Goal: Task Accomplishment & Management: Complete application form

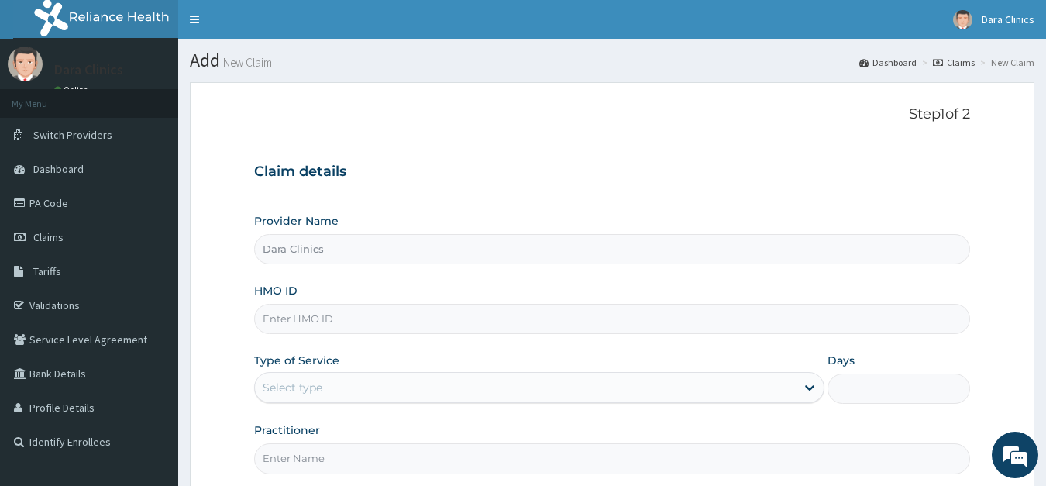
click at [301, 320] on input "HMO ID" at bounding box center [612, 319] width 717 height 30
type input "FCC/16152/A"
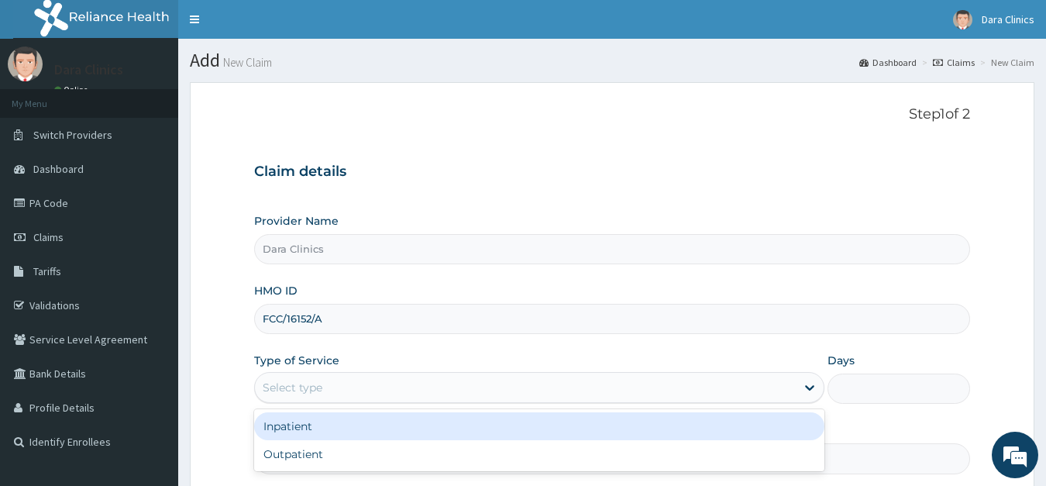
click at [306, 383] on div "Select type" at bounding box center [293, 387] width 60 height 15
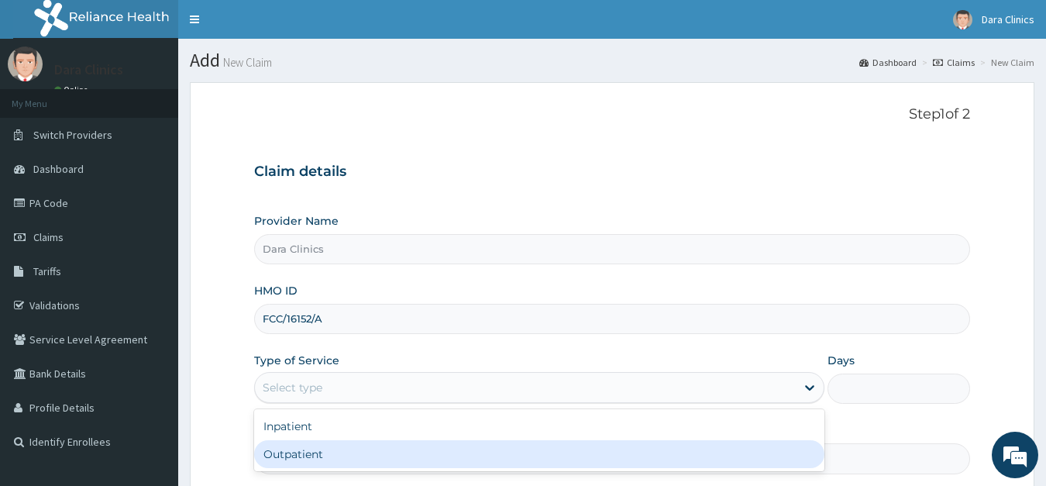
click at [305, 448] on div "Outpatient" at bounding box center [539, 454] width 571 height 28
type input "1"
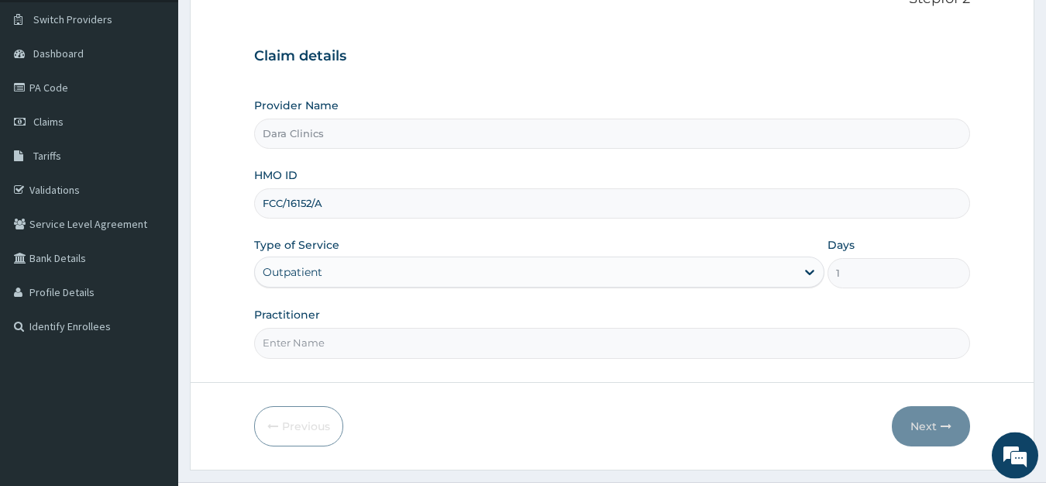
scroll to position [151, 0]
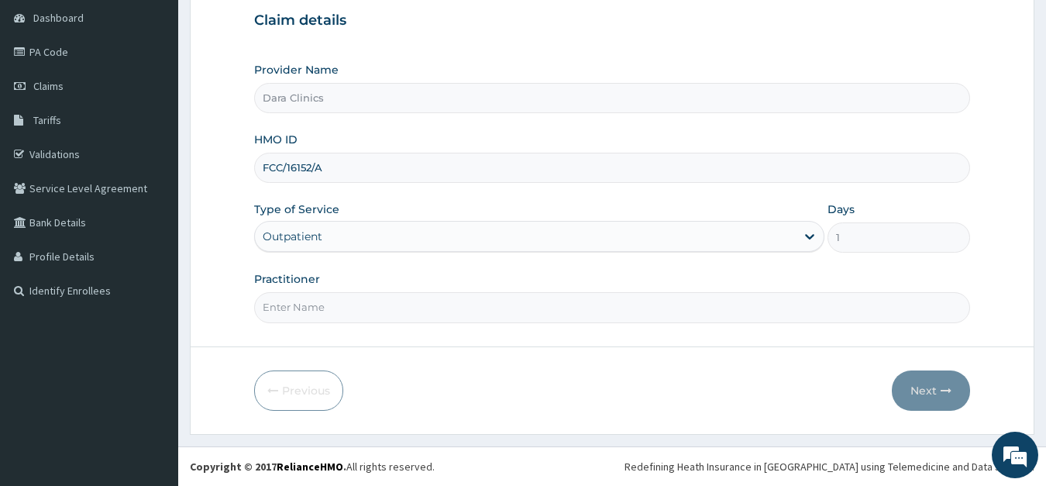
click at [403, 309] on input "Practitioner" at bounding box center [612, 307] width 717 height 30
type input "DR BASSEY"
click at [934, 390] on button "Next" at bounding box center [931, 390] width 78 height 40
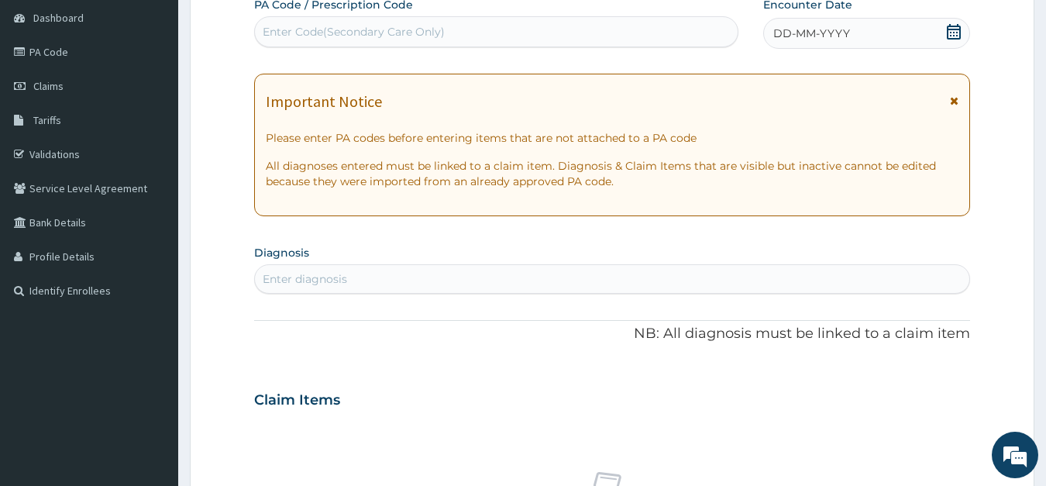
click at [954, 33] on icon at bounding box center [954, 31] width 14 height 15
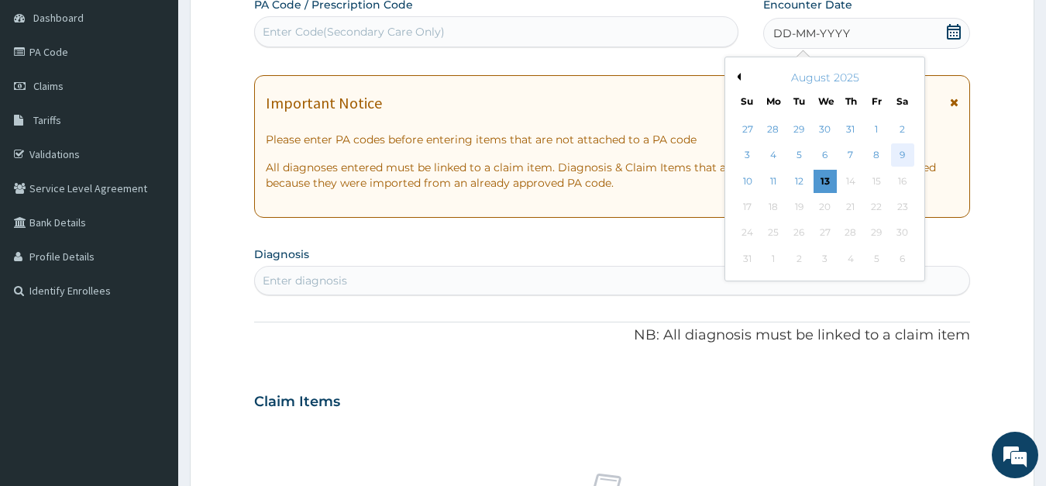
click at [907, 151] on div "9" at bounding box center [901, 155] width 23 height 23
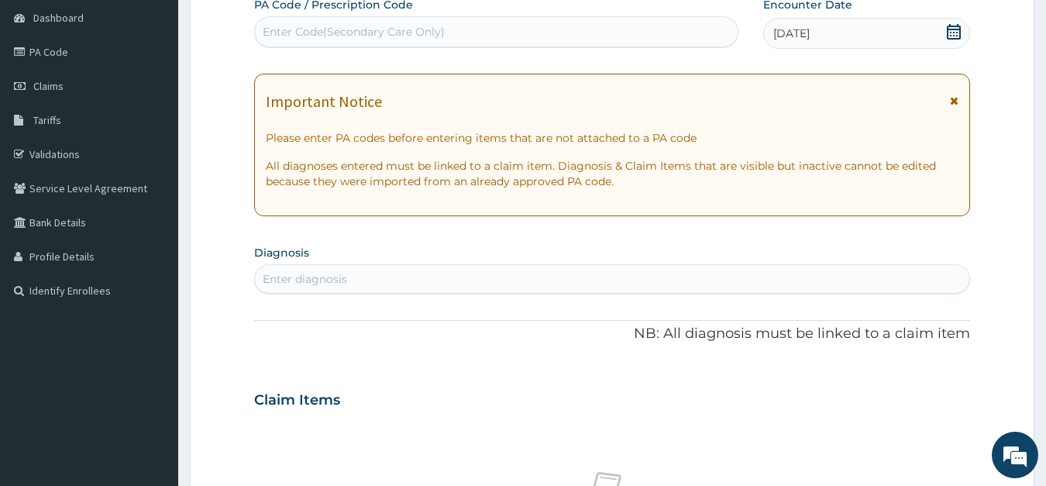
click at [342, 276] on div "Enter diagnosis" at bounding box center [305, 278] width 84 height 15
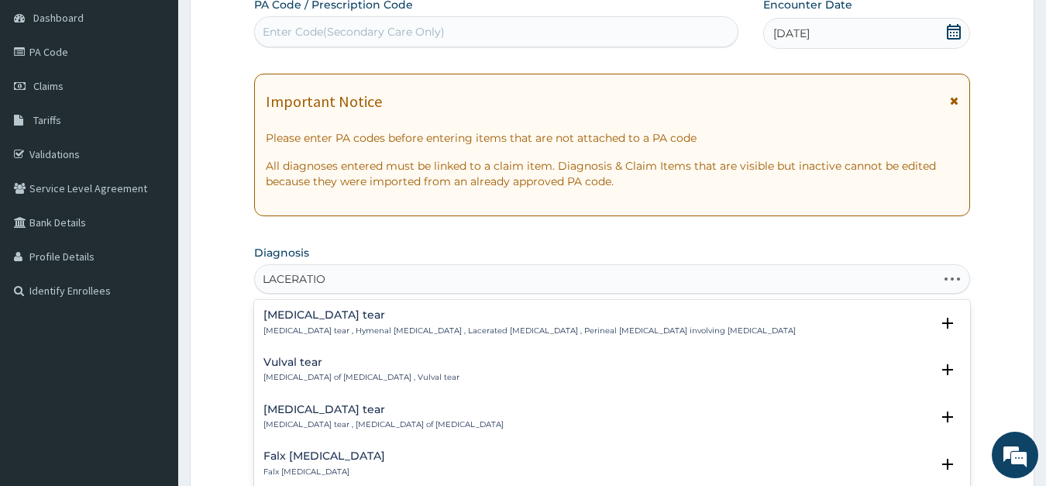
type input "LACERATION"
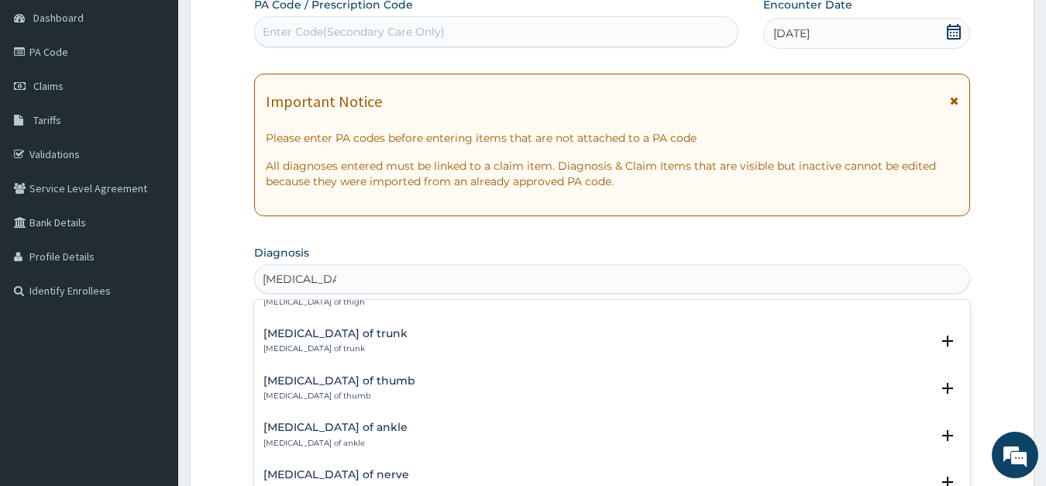
scroll to position [2125, 0]
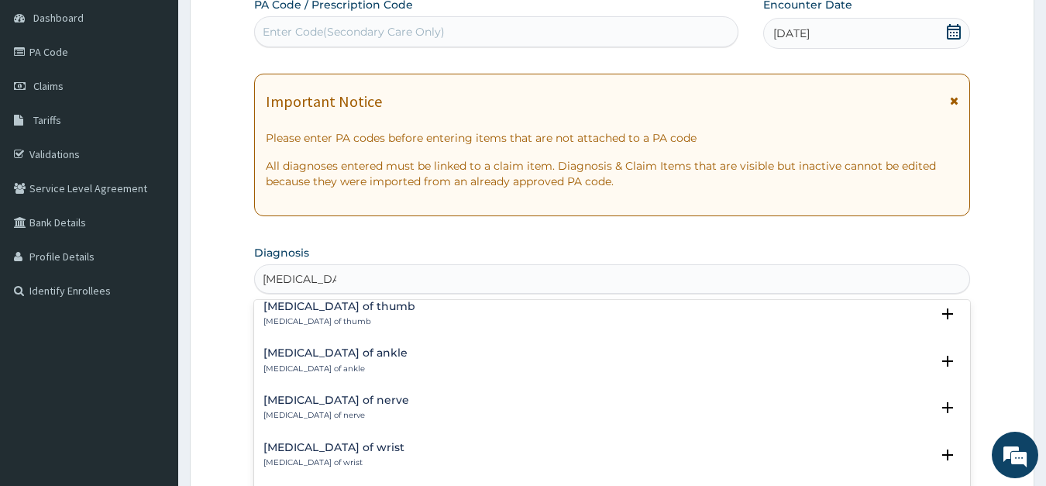
click at [322, 311] on h4 "Laceration of thumb" at bounding box center [339, 307] width 152 height 12
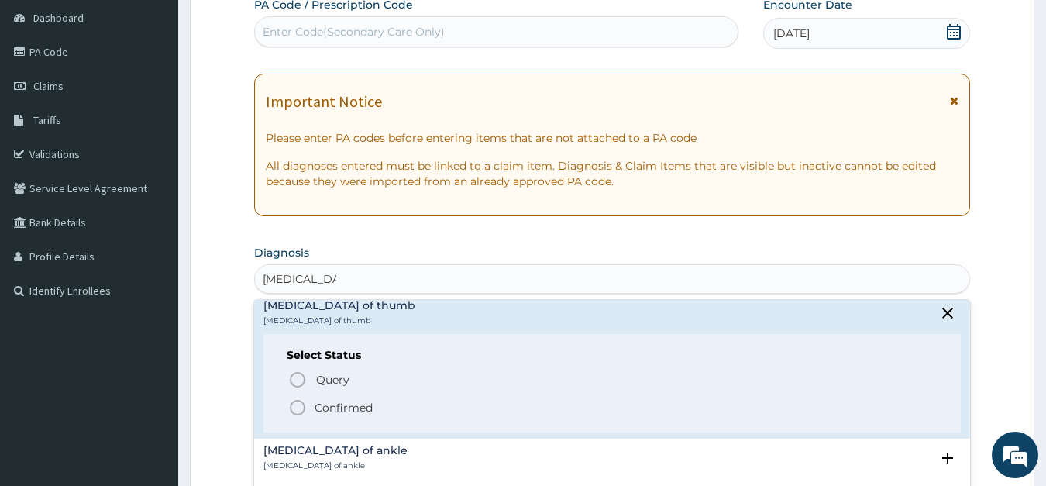
click at [293, 401] on circle "status option filled" at bounding box center [298, 408] width 14 height 14
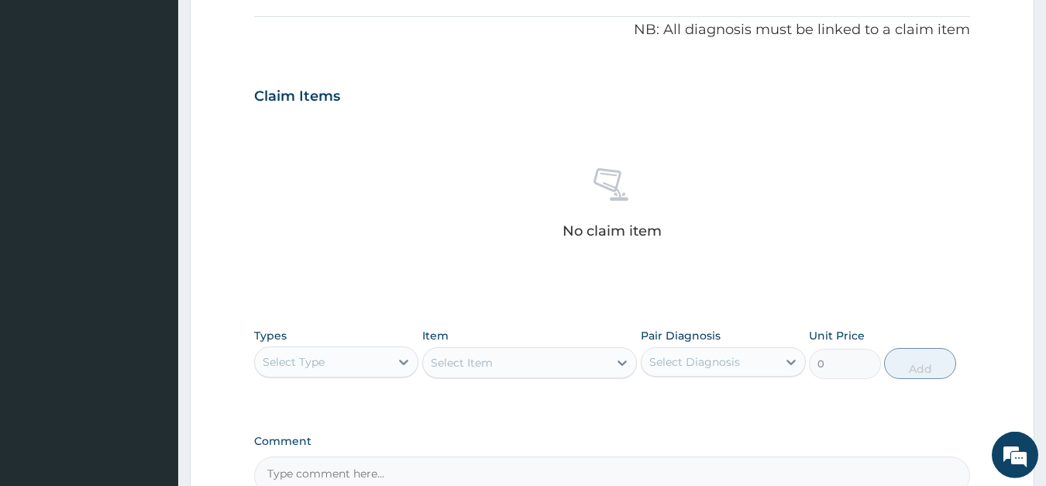
scroll to position [467, 0]
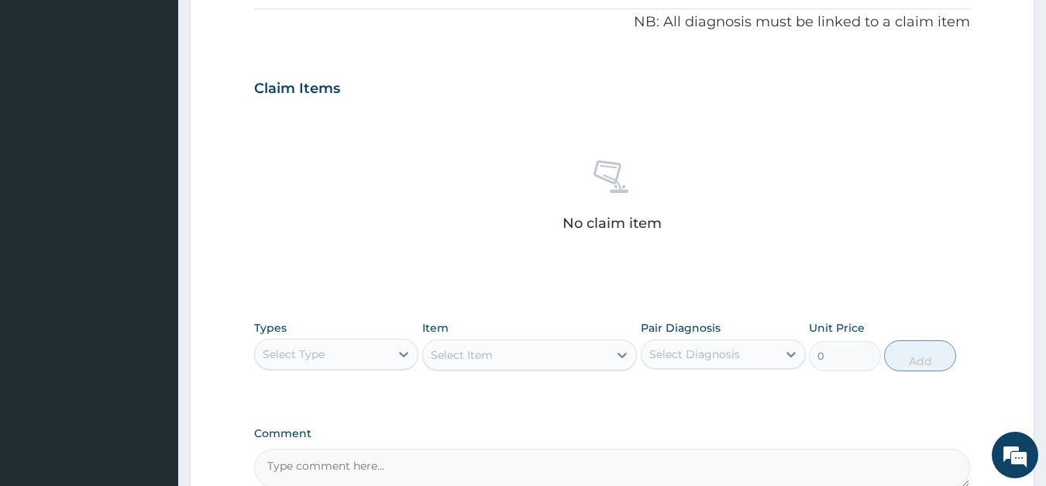
click at [380, 348] on div "Select Type" at bounding box center [323, 354] width 136 height 25
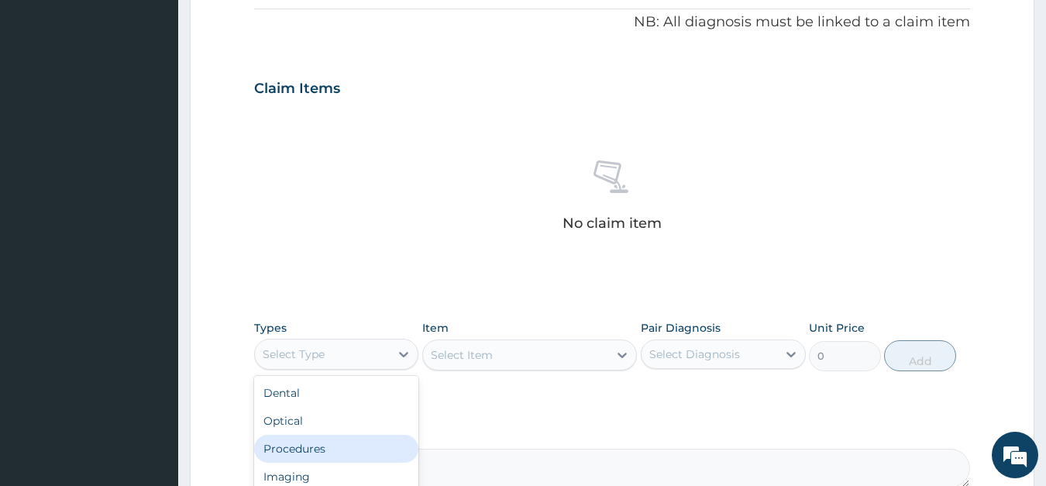
click at [291, 448] on div "Procedures" at bounding box center [336, 449] width 165 height 28
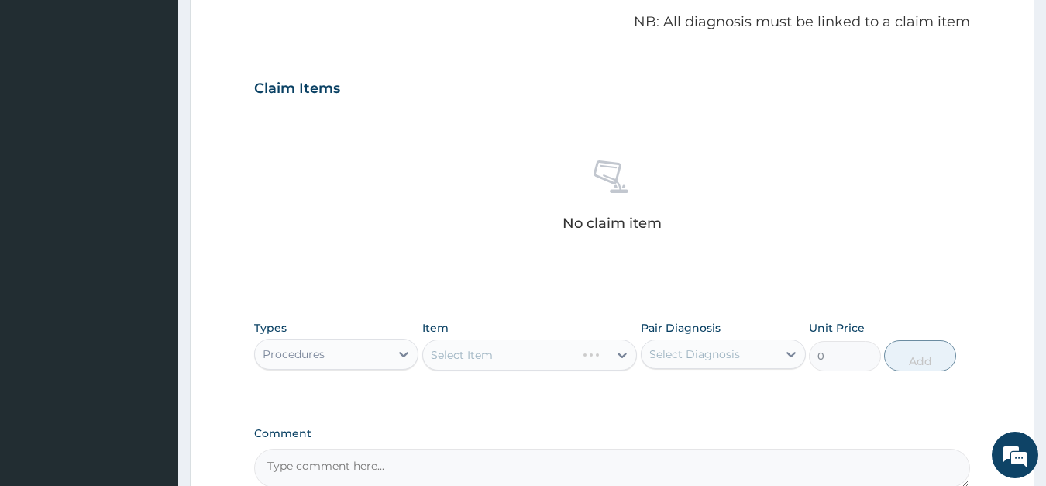
click at [504, 358] on div "Select Item" at bounding box center [529, 354] width 215 height 31
click at [504, 358] on div "Select Item" at bounding box center [515, 354] width 185 height 25
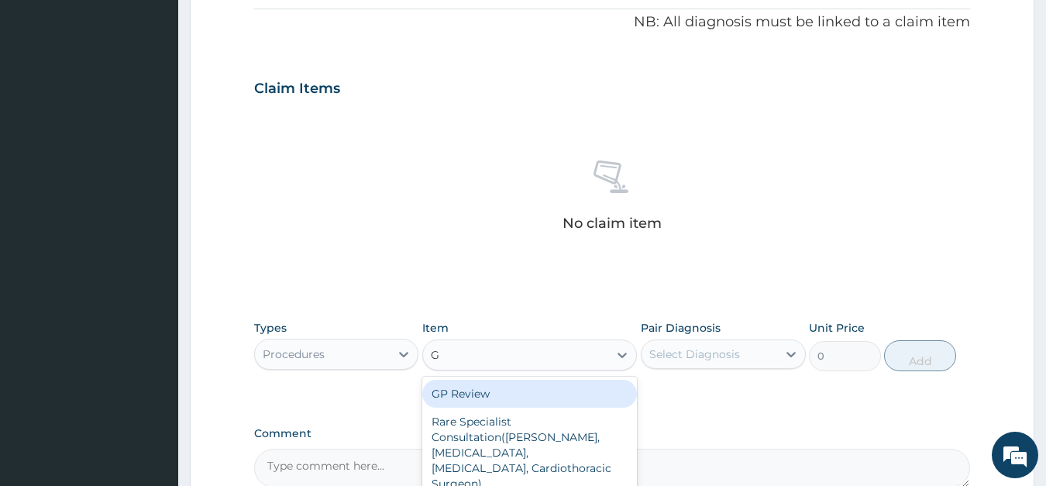
type input "GP"
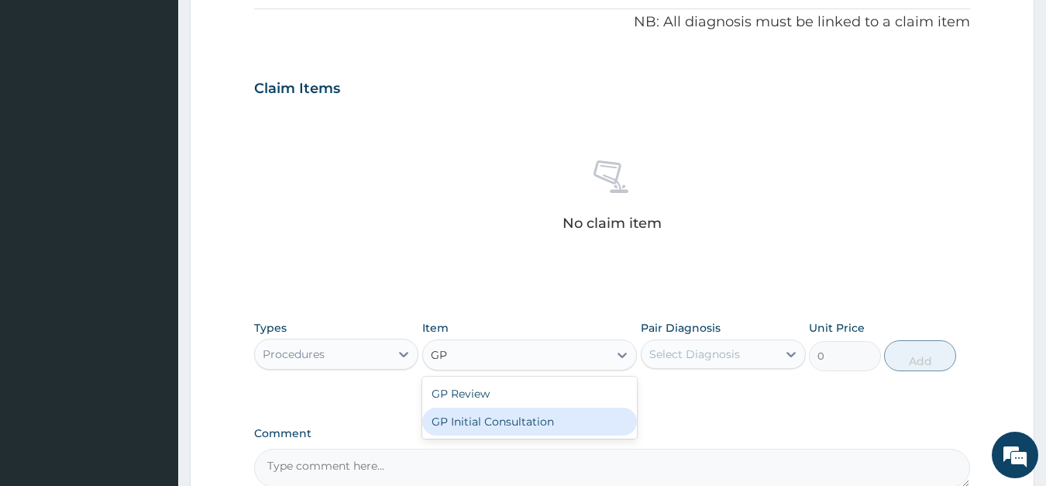
click at [487, 417] on div "GP Initial Consultation" at bounding box center [529, 421] width 215 height 28
type input "4000"
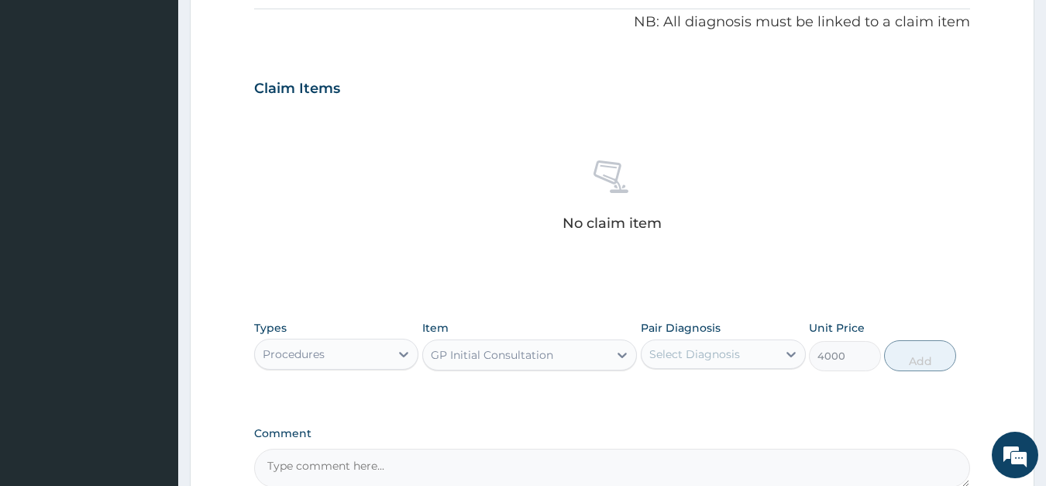
click at [679, 356] on div "Select Diagnosis" at bounding box center [694, 353] width 91 height 15
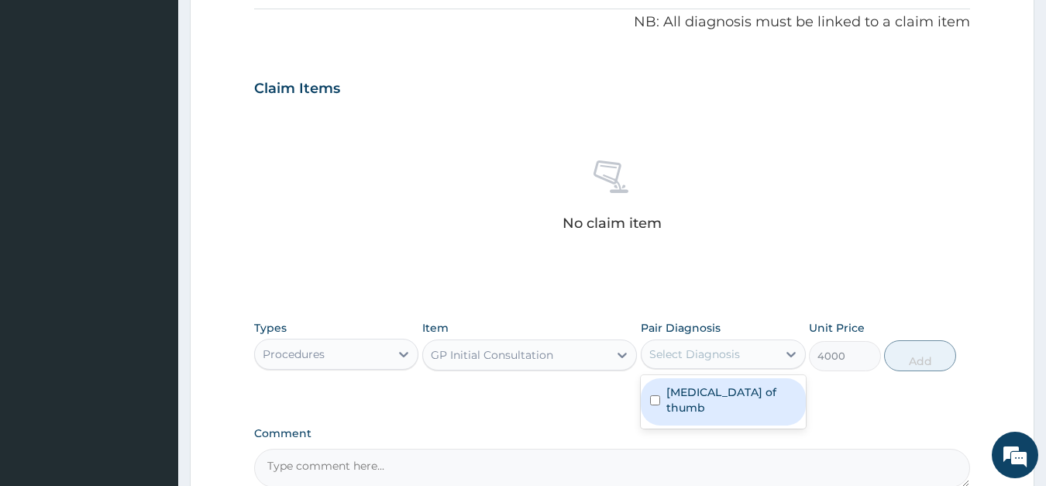
click at [679, 394] on label "Laceration of thumb" at bounding box center [731, 399] width 130 height 31
checkbox input "true"
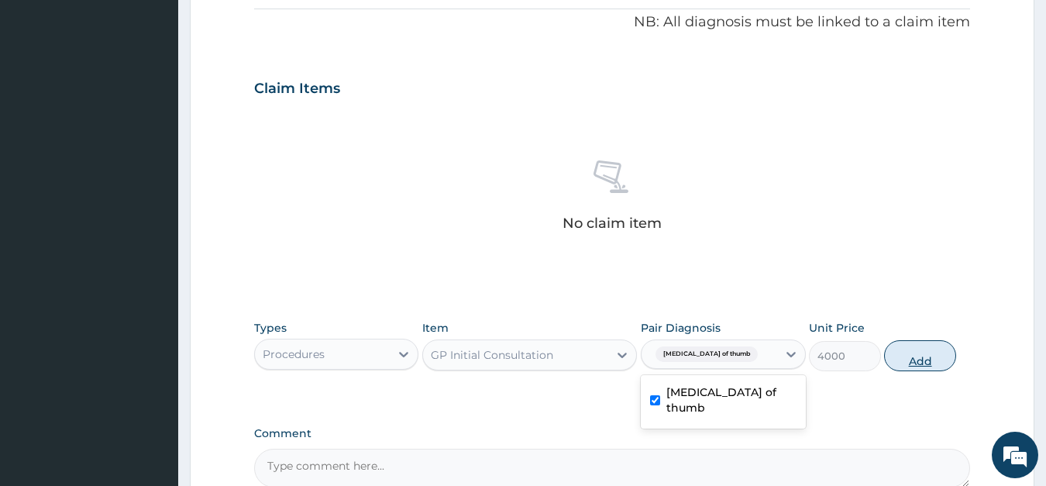
click at [920, 355] on button "Add" at bounding box center [919, 355] width 71 height 31
type input "0"
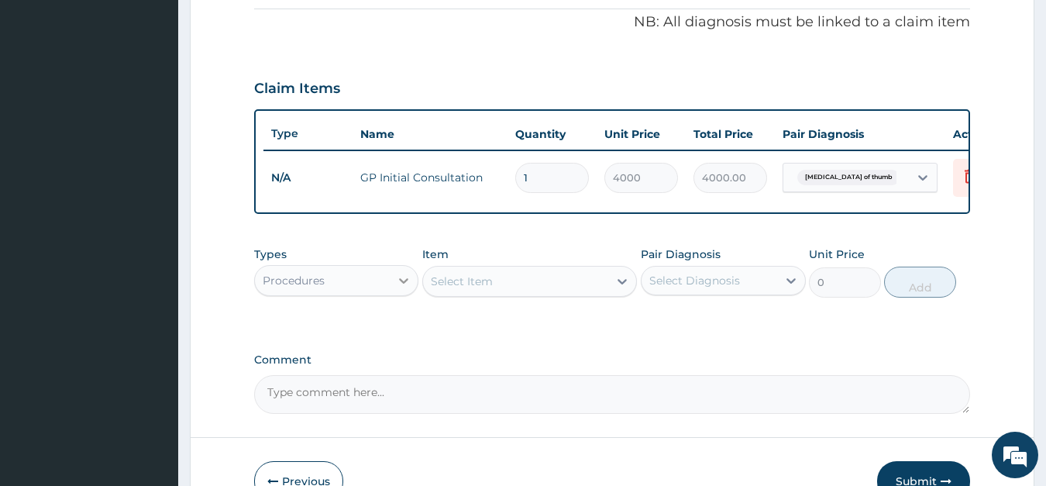
click at [403, 276] on icon at bounding box center [403, 280] width 15 height 15
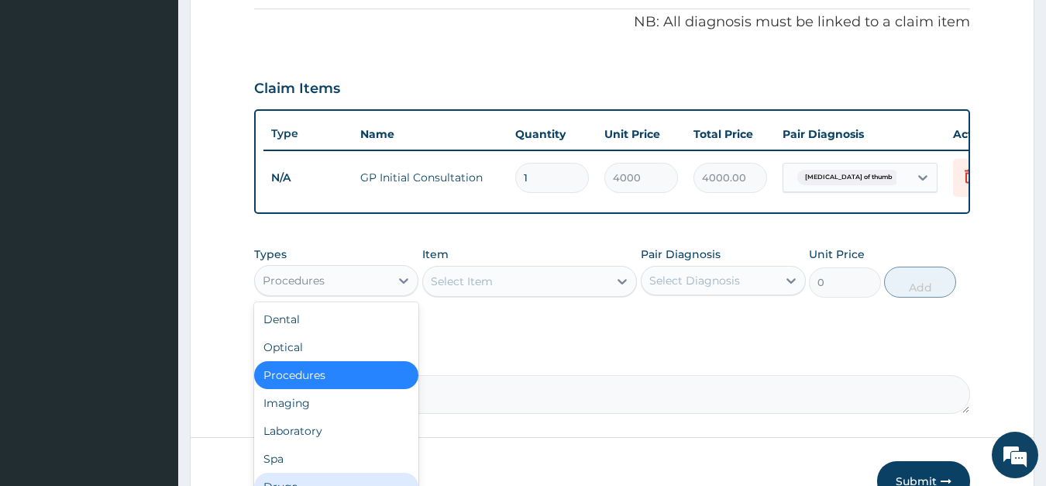
click at [286, 479] on div "Drugs" at bounding box center [336, 487] width 165 height 28
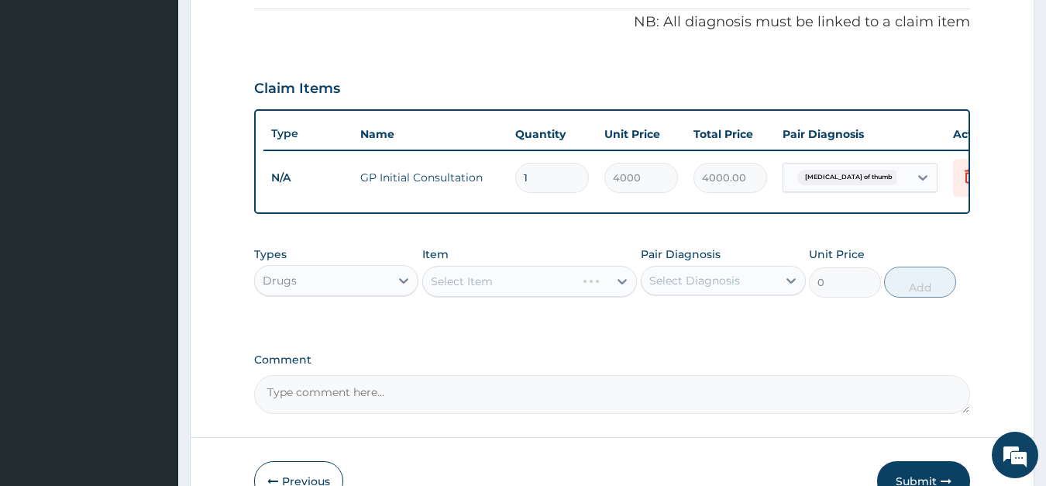
click at [519, 283] on div "Select Item" at bounding box center [529, 281] width 215 height 31
click at [519, 281] on div "Select Item" at bounding box center [529, 281] width 215 height 31
click at [485, 284] on div "Select Item" at bounding box center [529, 281] width 215 height 31
click at [489, 284] on div "Select Item" at bounding box center [529, 281] width 215 height 31
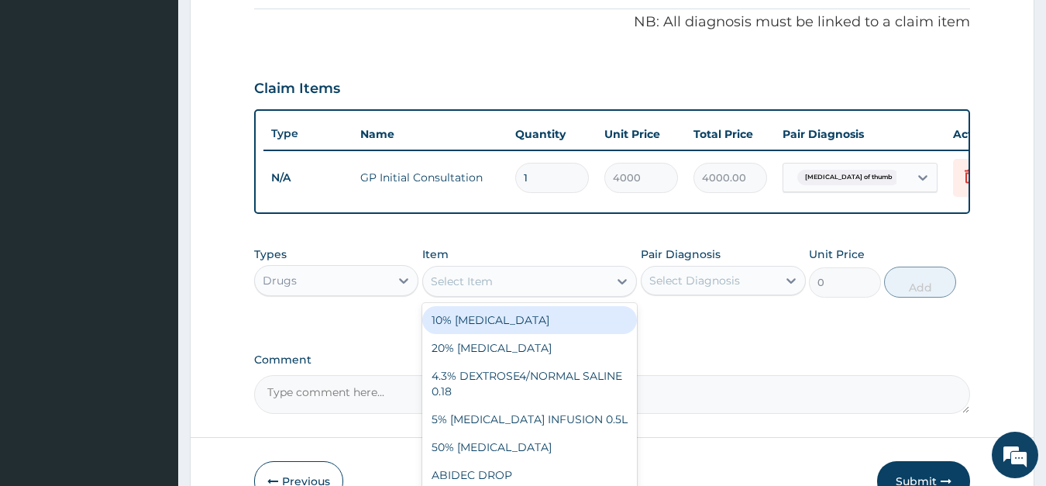
click at [481, 277] on div "Select Item" at bounding box center [462, 280] width 62 height 15
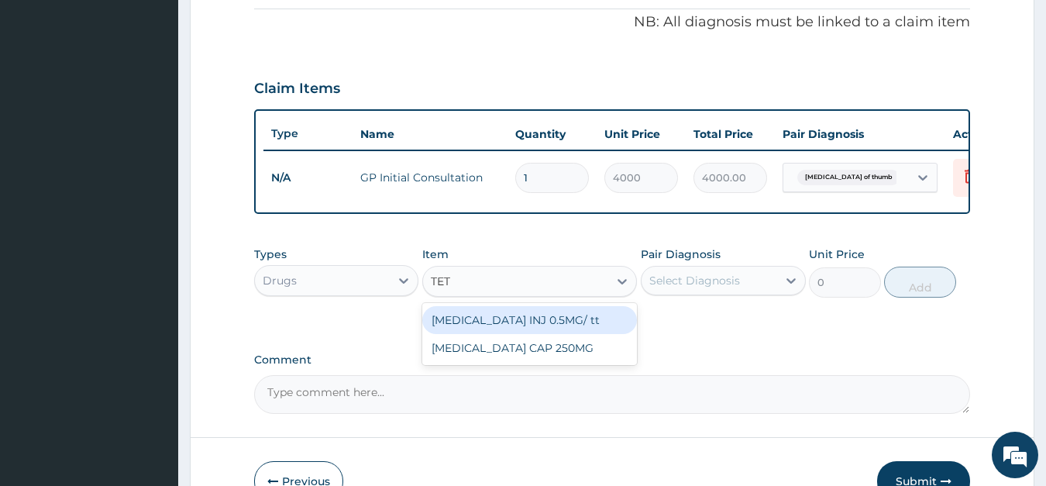
type input "TETA"
click at [490, 318] on div "TETANUS TOXOID INJ 0.5MG/ tt" at bounding box center [529, 320] width 215 height 28
type input "850"
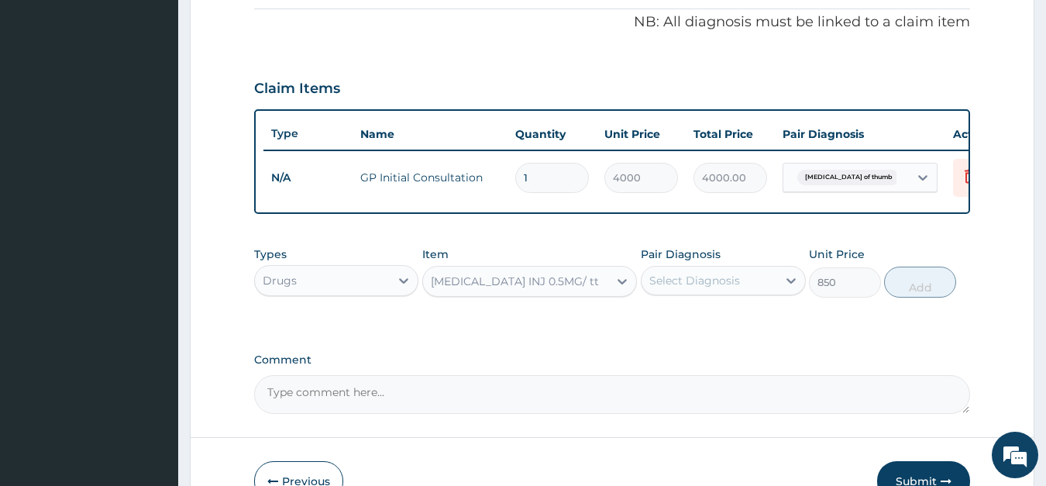
click at [713, 280] on div "Select Diagnosis" at bounding box center [694, 280] width 91 height 15
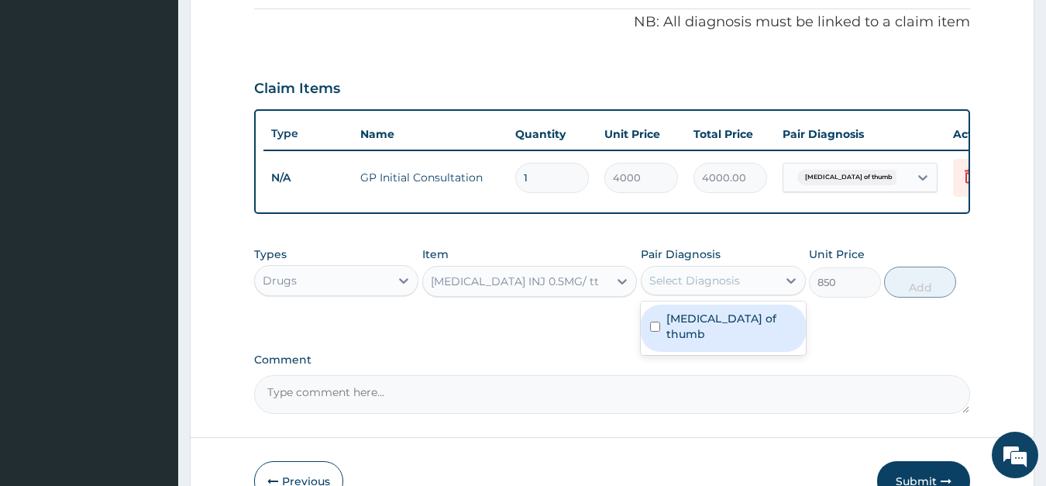
click at [700, 320] on label "Laceration of thumb" at bounding box center [731, 326] width 130 height 31
checkbox input "true"
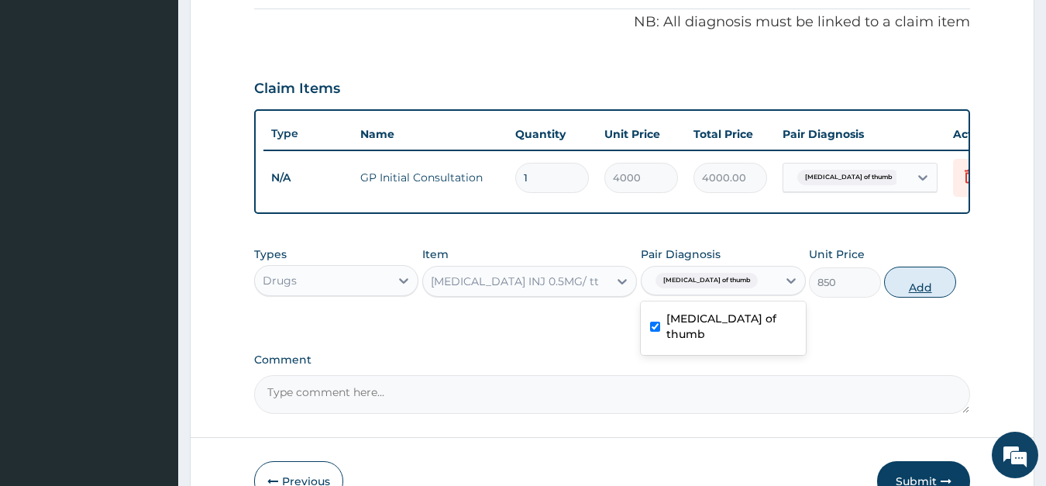
click at [913, 284] on button "Add" at bounding box center [919, 282] width 71 height 31
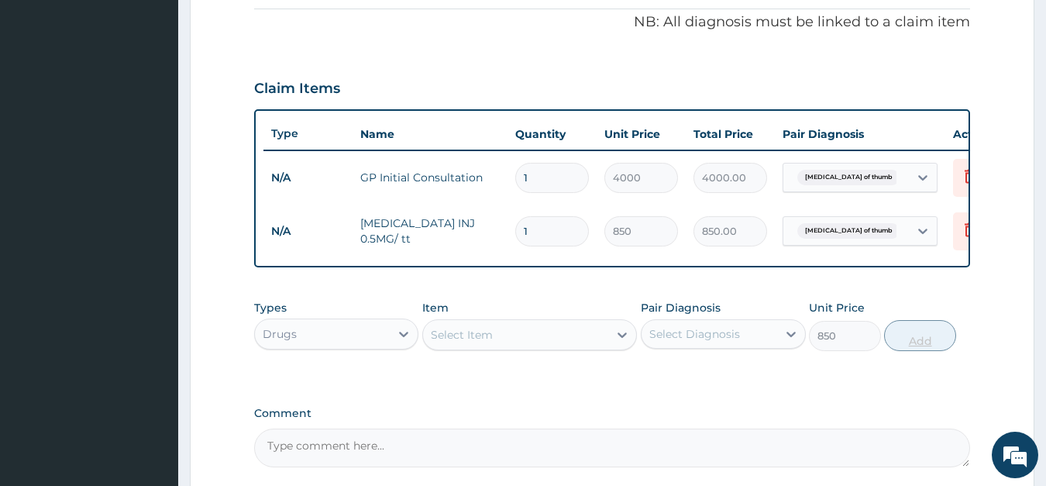
type input "0"
click at [469, 338] on div "Select Item" at bounding box center [462, 334] width 62 height 15
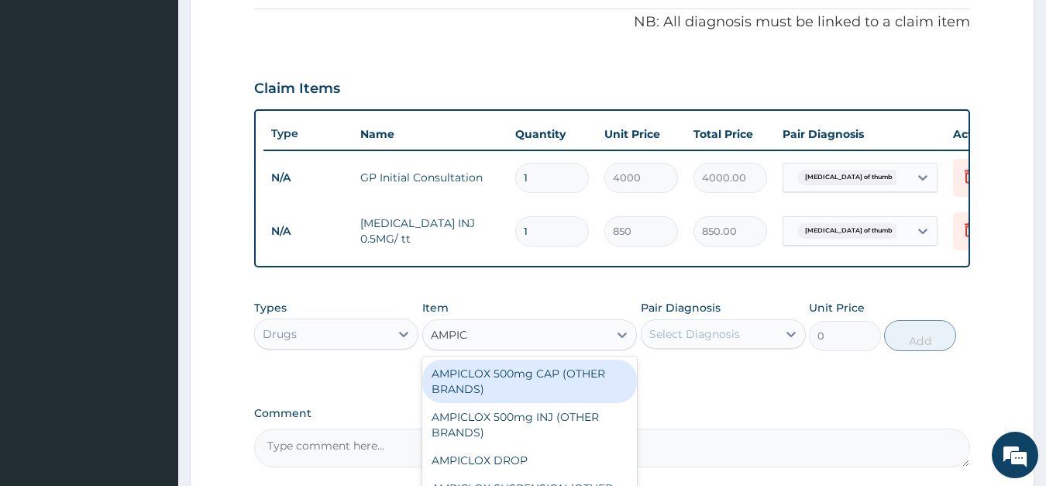
type input "AMPICL"
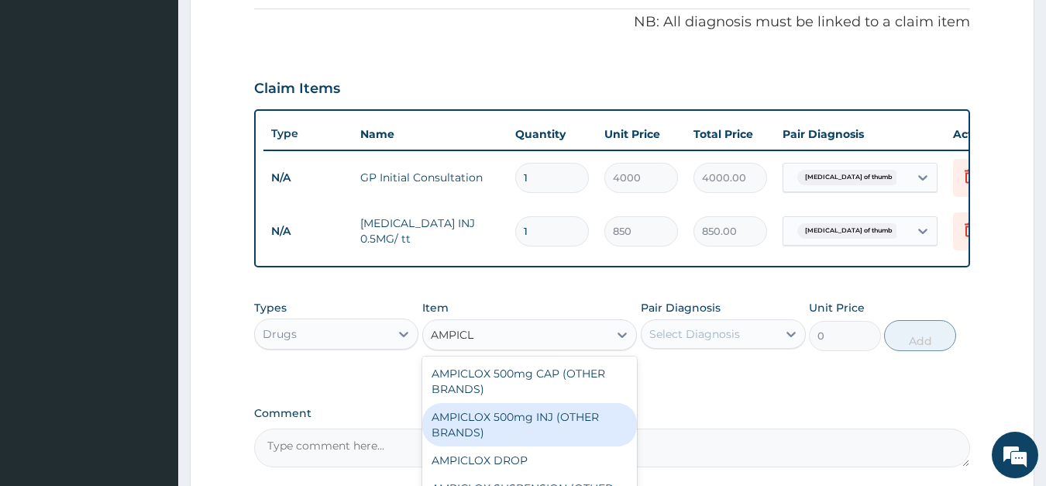
click at [492, 416] on div "AMPICLOX 500mg INJ (OTHER BRANDS)" at bounding box center [529, 424] width 215 height 43
type input "1050"
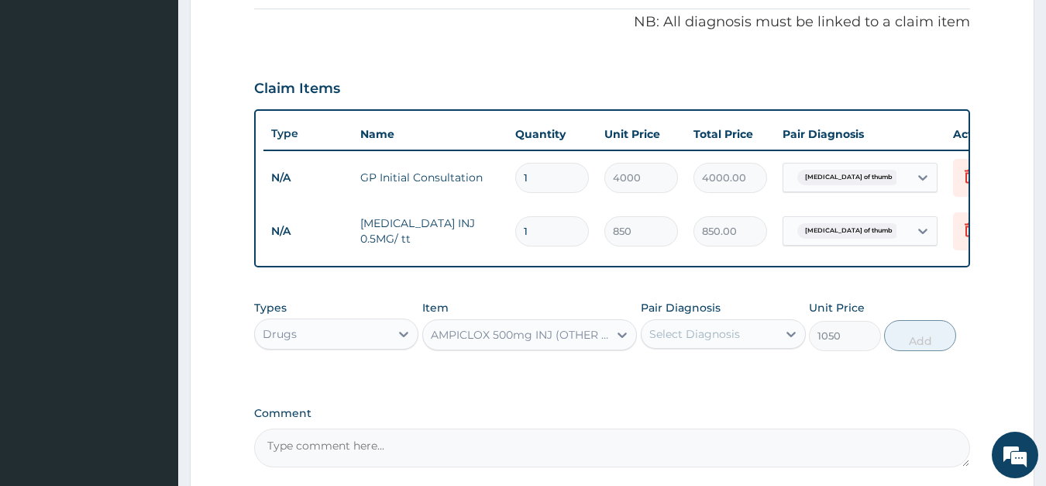
click at [562, 333] on div "AMPICLOX 500mg INJ (OTHER BRANDS)" at bounding box center [520, 334] width 179 height 15
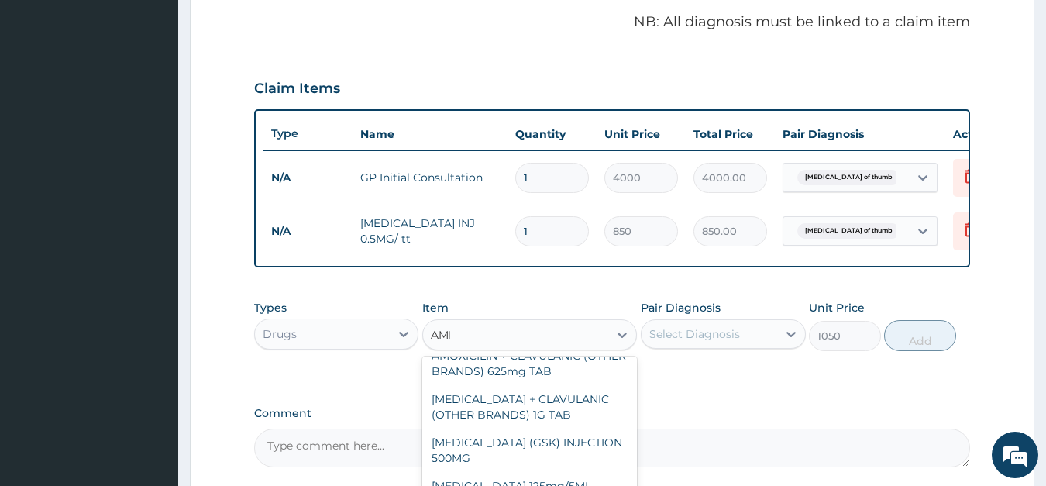
scroll to position [0, 0]
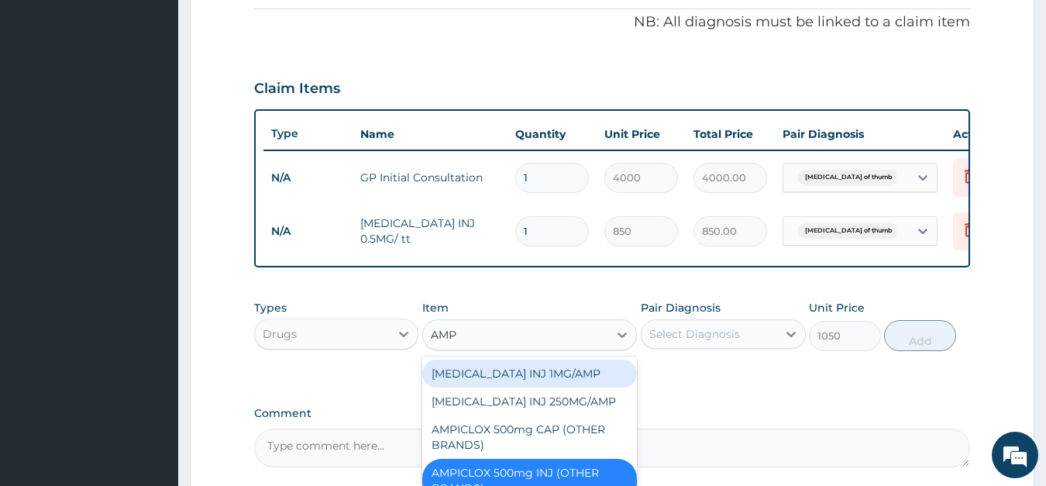
type input "AMPI"
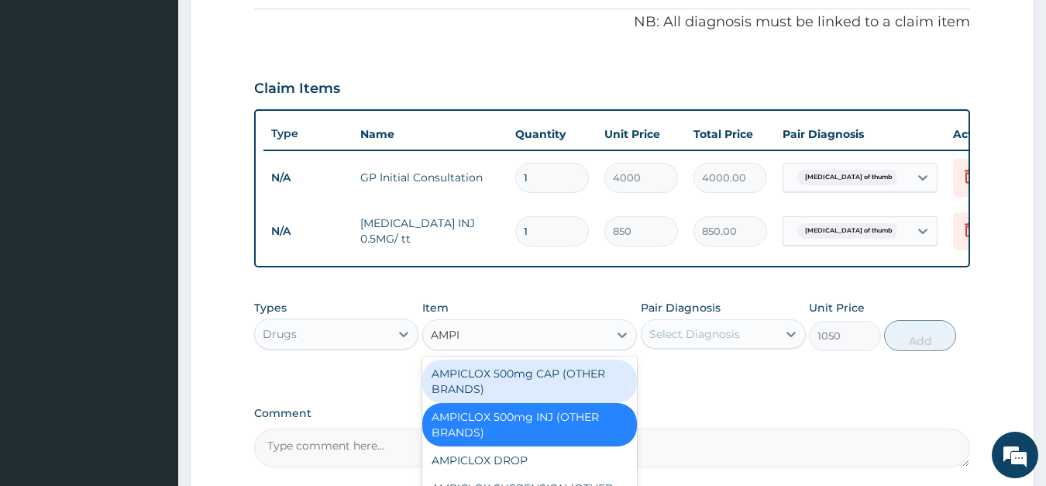
click at [516, 380] on div "AMPICLOX 500mg CAP (OTHER BRANDS)" at bounding box center [529, 380] width 215 height 43
type input "100"
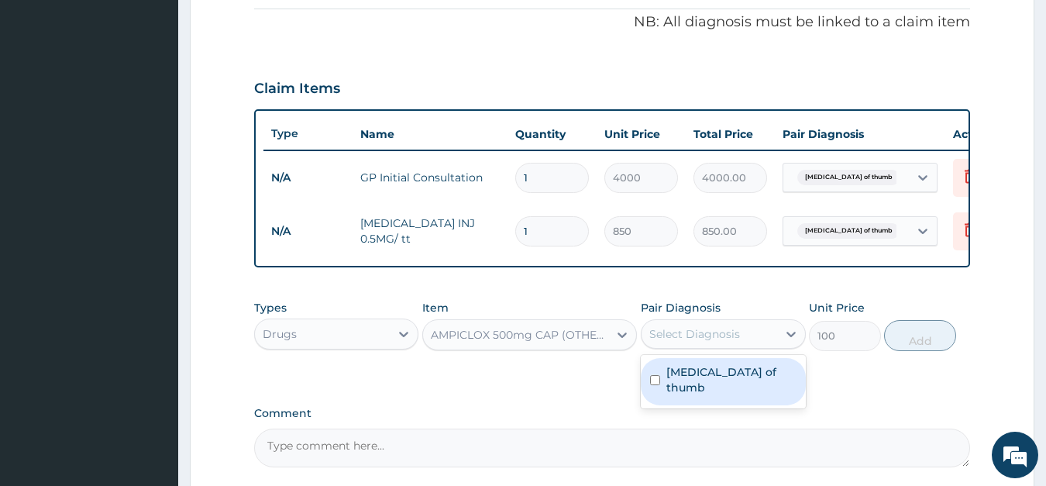
click at [677, 334] on div "Select Diagnosis" at bounding box center [694, 333] width 91 height 15
click at [685, 374] on label "Laceration of thumb" at bounding box center [731, 379] width 130 height 31
checkbox input "true"
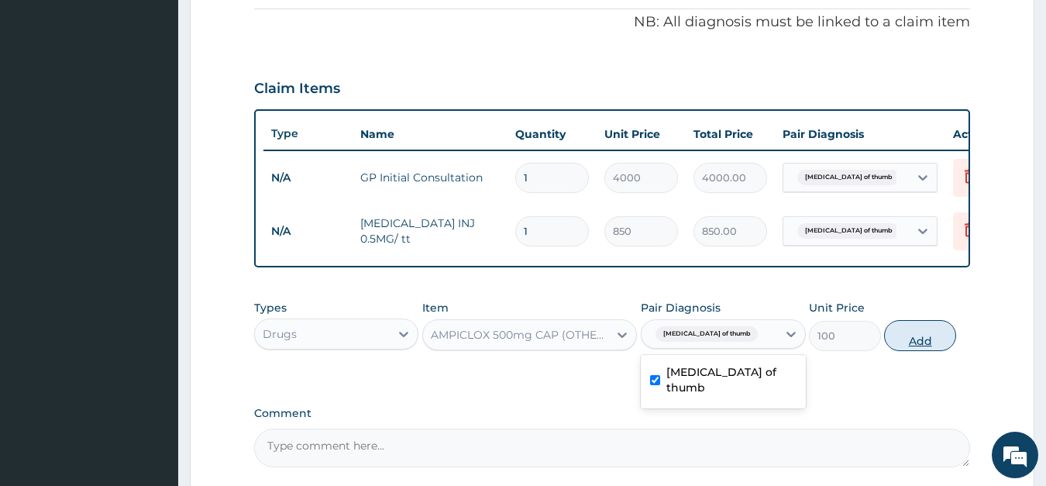
click at [916, 335] on button "Add" at bounding box center [919, 335] width 71 height 31
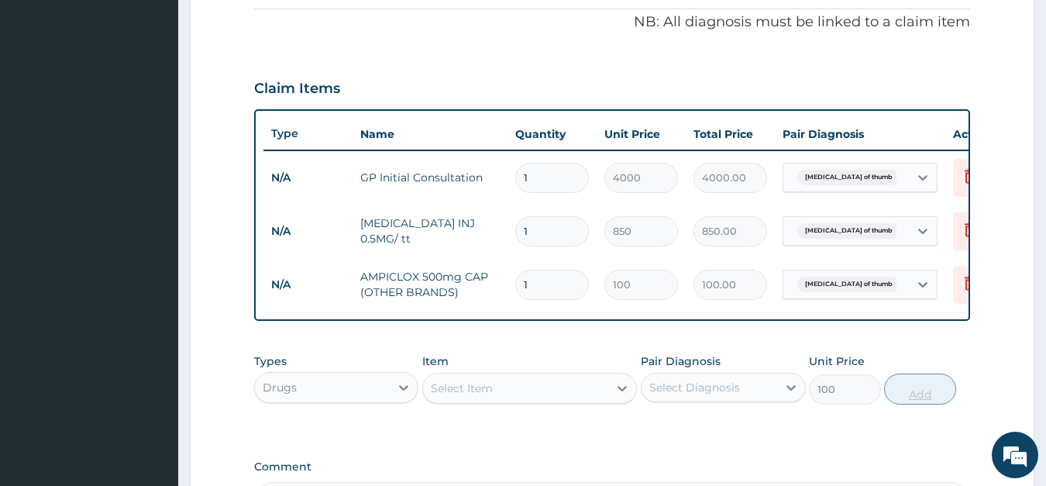
type input "0"
type input "0.00"
type input "2"
type input "200.00"
type input "20"
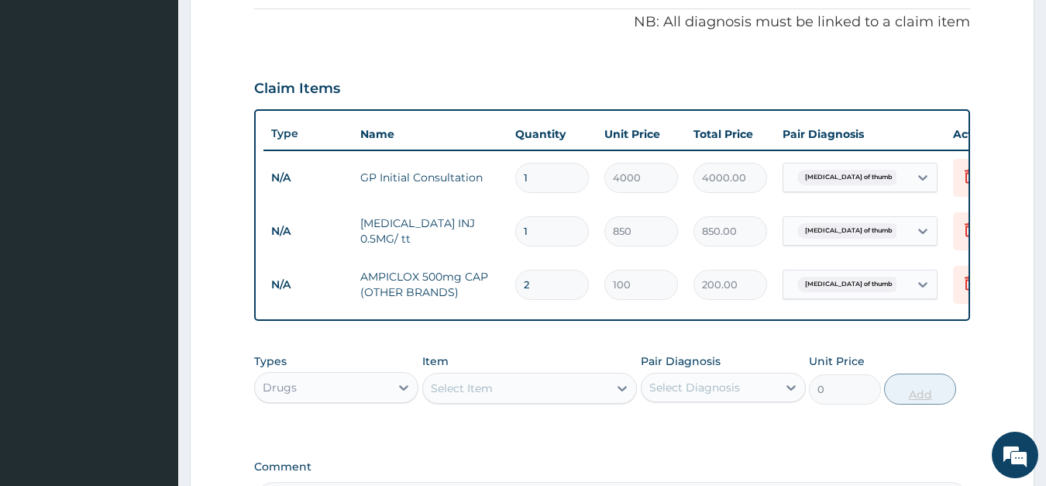
type input "2000.00"
type input "20"
click at [447, 392] on div "Select Item" at bounding box center [462, 387] width 62 height 15
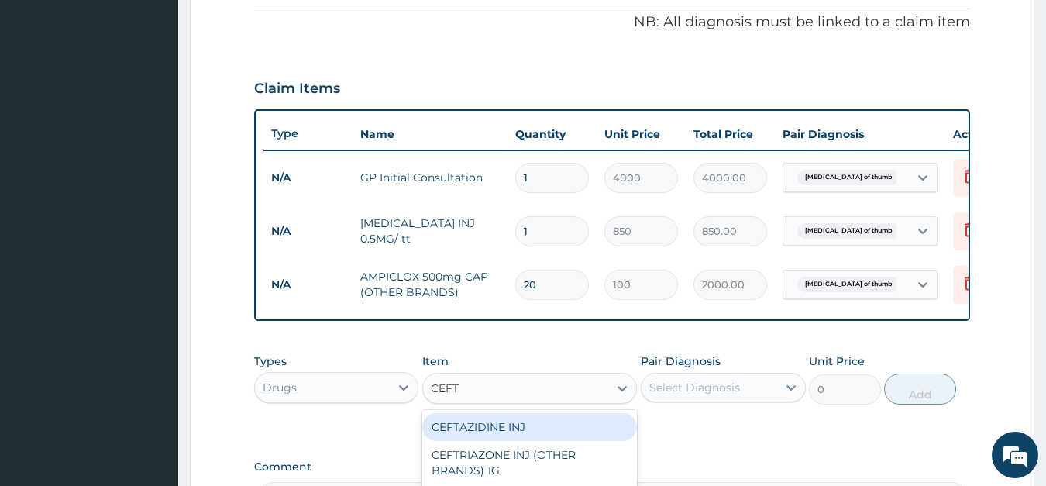
type input "CEFTR"
click at [469, 435] on div "CEFTRIAZONE INJ (OTHER BRANDS) 1G" at bounding box center [529, 434] width 215 height 43
type input "2500"
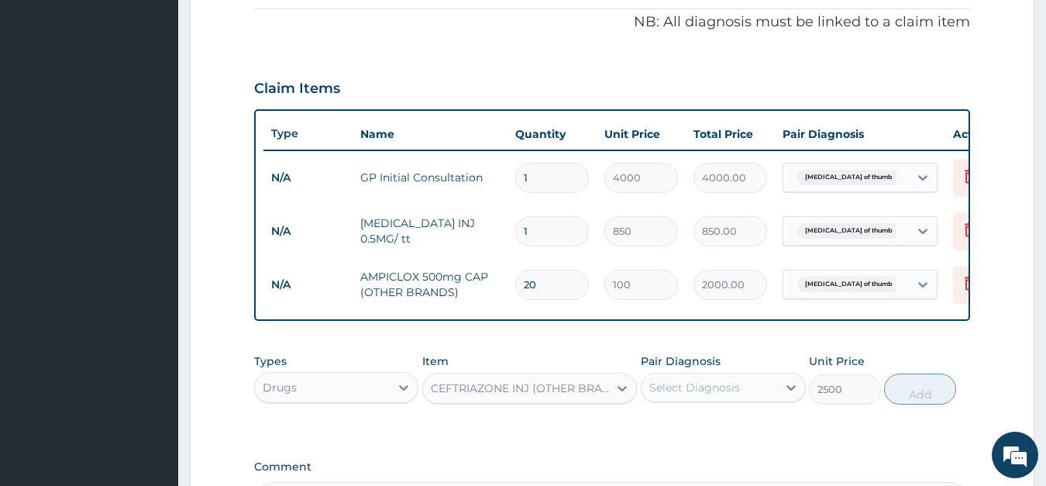
click at [698, 383] on div "Select Diagnosis" at bounding box center [694, 387] width 91 height 15
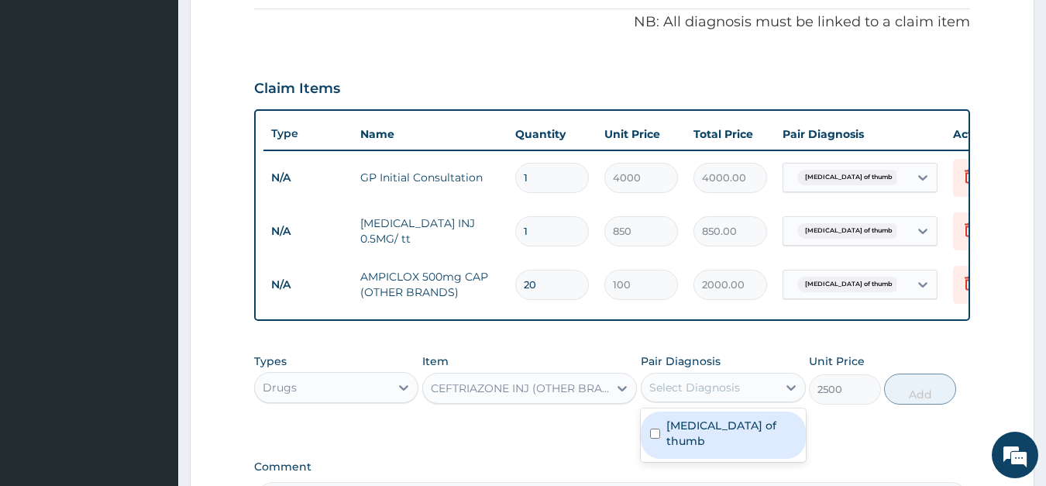
click at [703, 421] on label "Laceration of thumb" at bounding box center [731, 433] width 130 height 31
checkbox input "true"
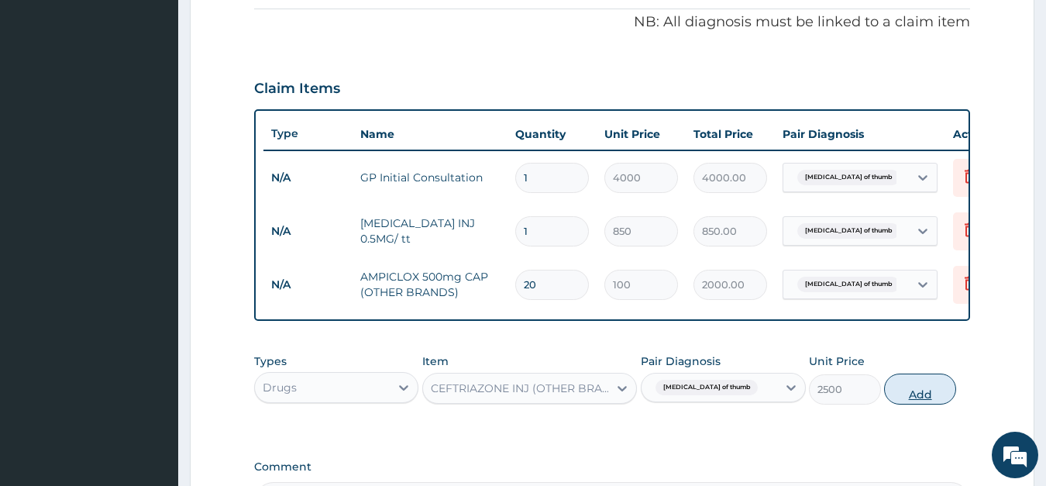
click at [910, 383] on button "Add" at bounding box center [919, 388] width 71 height 31
type input "0"
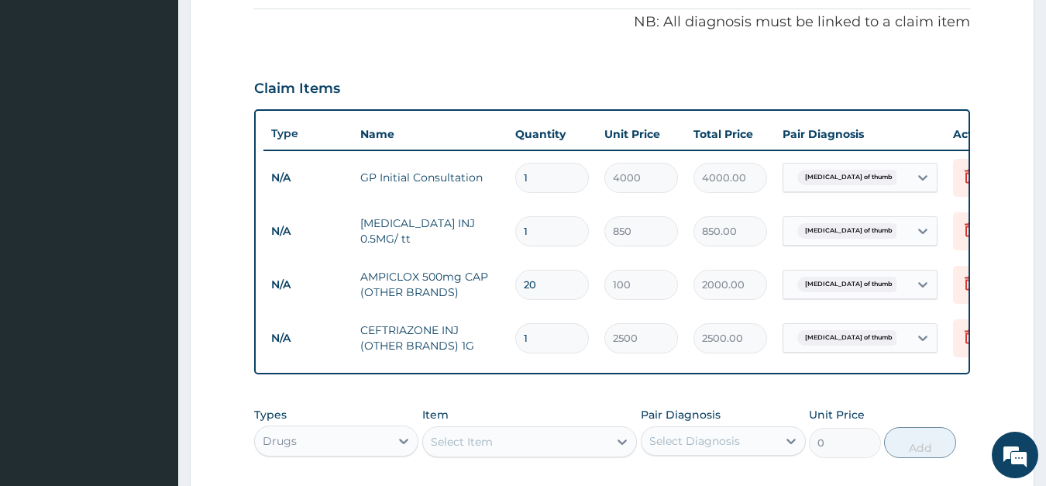
click at [463, 432] on div "Select Item" at bounding box center [515, 441] width 185 height 25
type input "IBUPR"
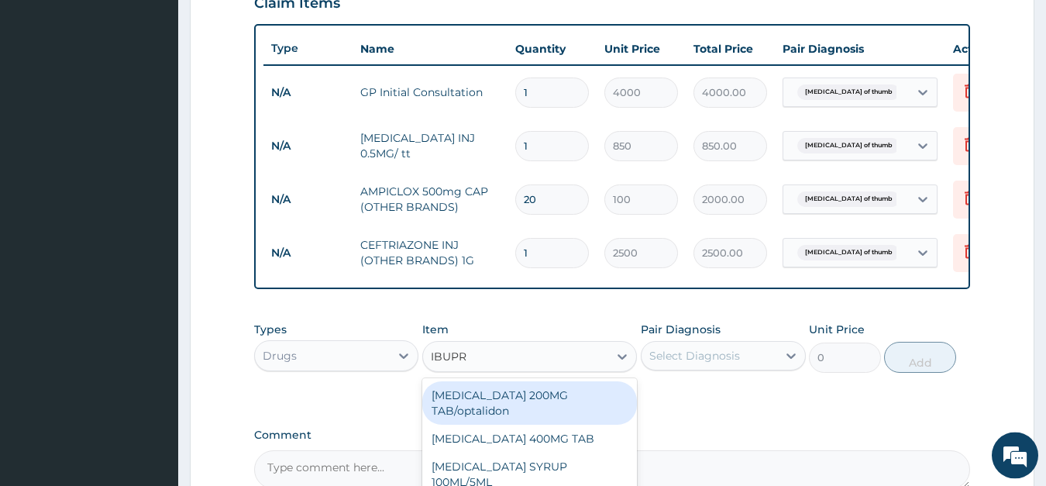
scroll to position [625, 0]
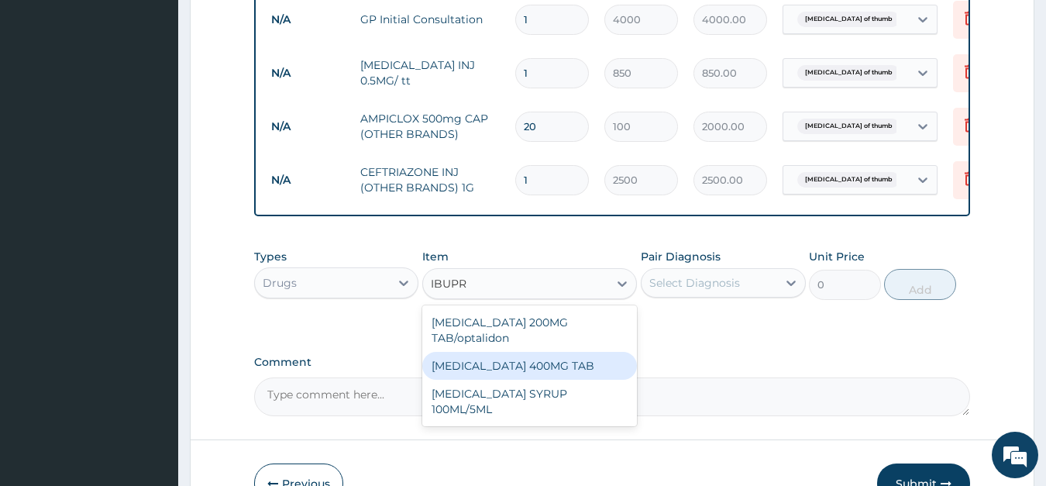
click at [529, 353] on div "IBUPROFEN 400MG TAB" at bounding box center [529, 366] width 215 height 28
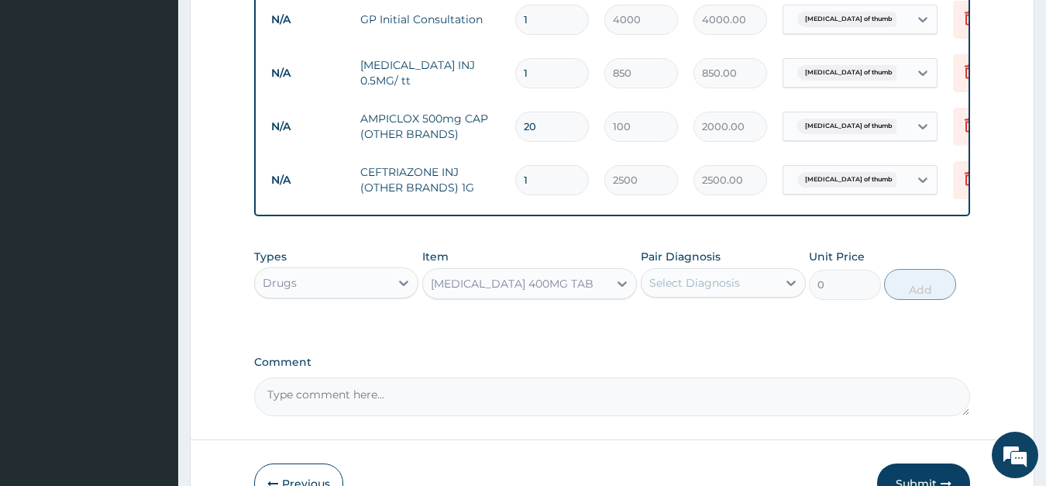
type input "60"
click at [707, 283] on div "Select Diagnosis" at bounding box center [694, 282] width 91 height 15
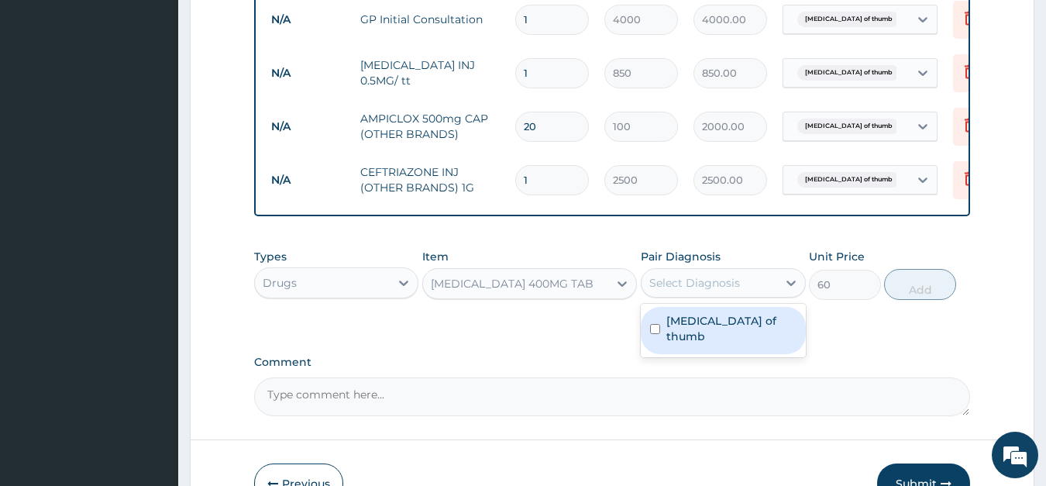
click at [702, 325] on label "Laceration of thumb" at bounding box center [731, 328] width 130 height 31
checkbox input "true"
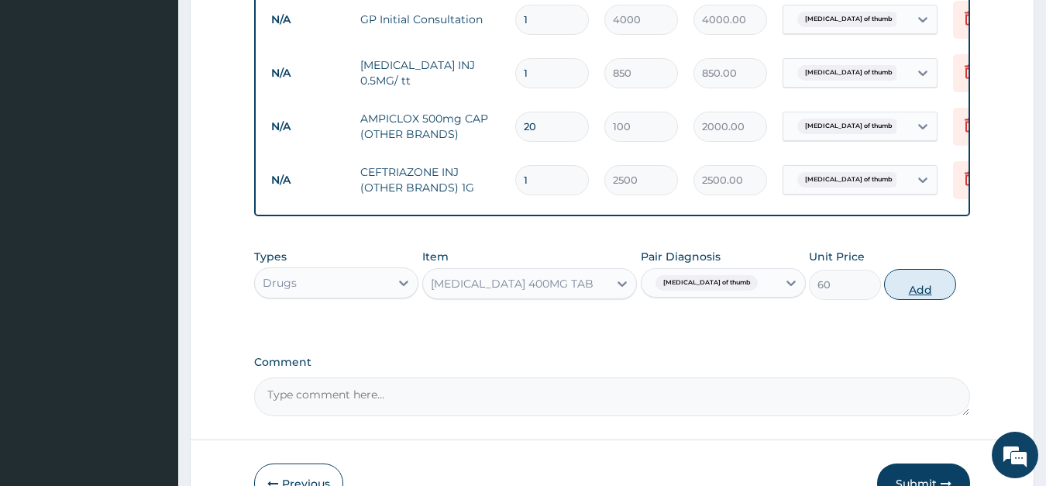
click at [913, 281] on button "Add" at bounding box center [919, 284] width 71 height 31
type input "0"
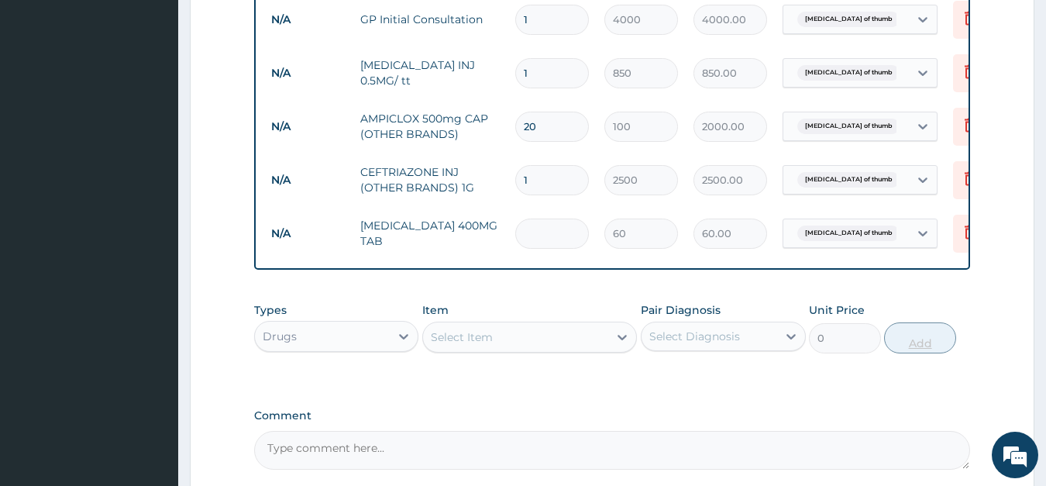
type input "0.00"
type input "9"
type input "540.00"
type input "9"
click at [490, 335] on div "Select Item" at bounding box center [462, 336] width 62 height 15
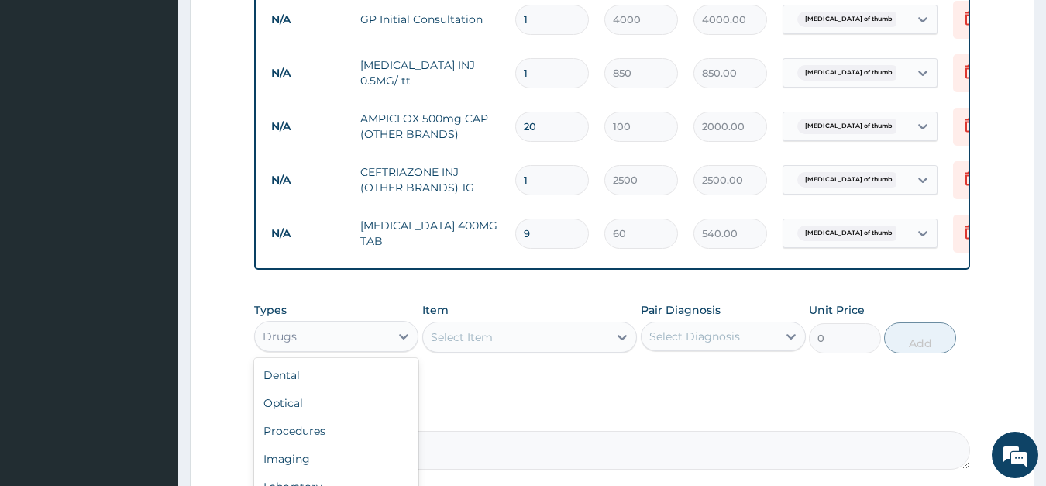
click at [368, 330] on div "Drugs" at bounding box center [323, 336] width 136 height 25
click at [317, 425] on div "Procedures" at bounding box center [336, 431] width 165 height 28
click at [487, 337] on div "Select Item" at bounding box center [529, 337] width 215 height 31
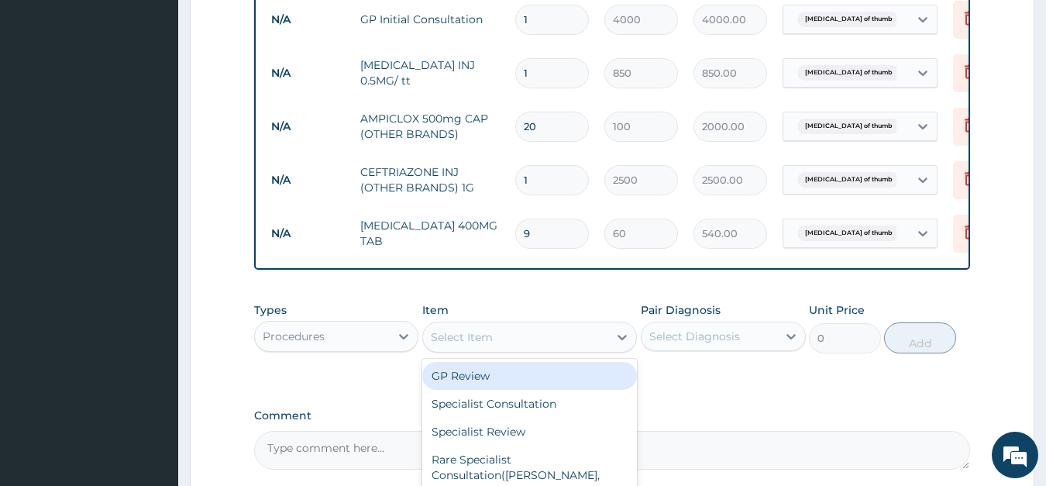
click at [487, 337] on div "Select Item" at bounding box center [462, 336] width 62 height 15
type input "DRESS"
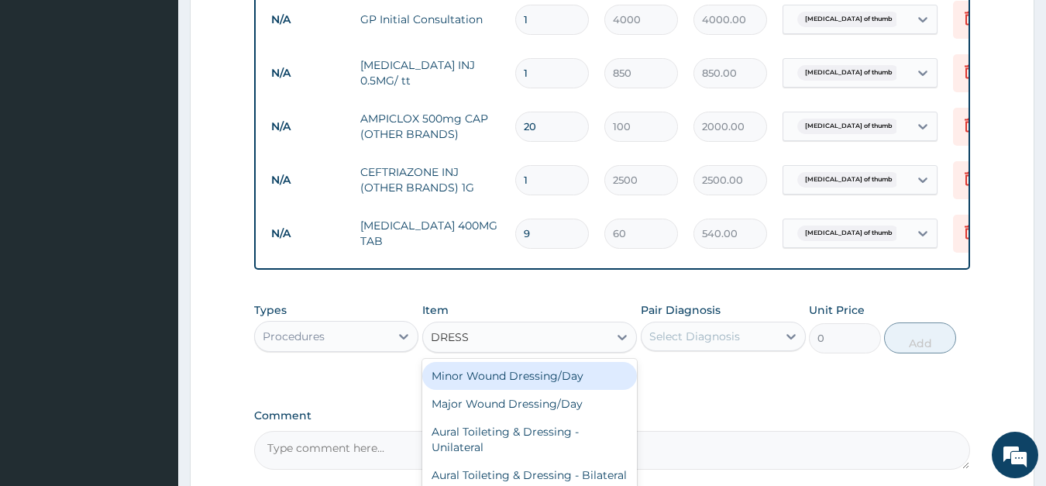
click at [487, 377] on div "Minor Wound Dressing/Day" at bounding box center [529, 376] width 215 height 28
type input "2000"
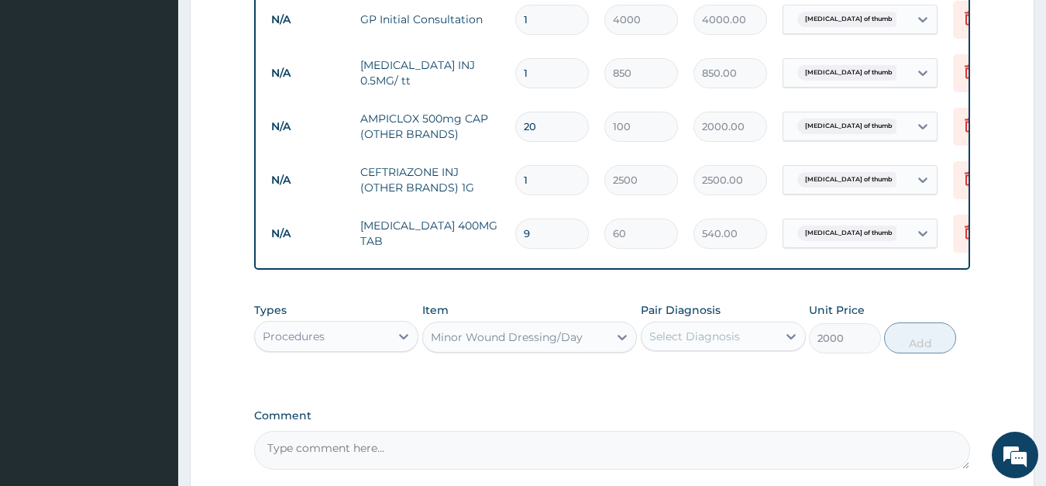
click at [710, 341] on div "Select Diagnosis" at bounding box center [694, 335] width 91 height 15
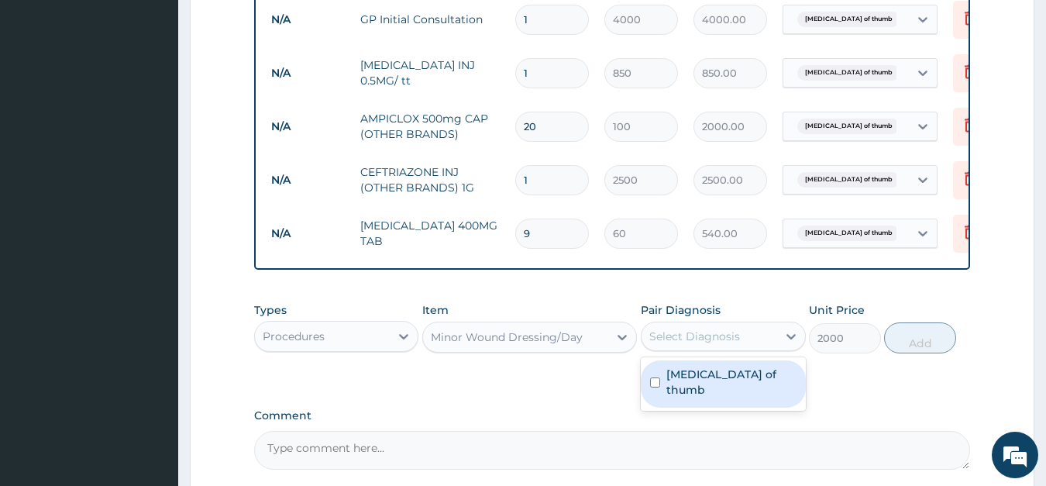
click at [710, 378] on label "Laceration of thumb" at bounding box center [731, 381] width 130 height 31
checkbox input "true"
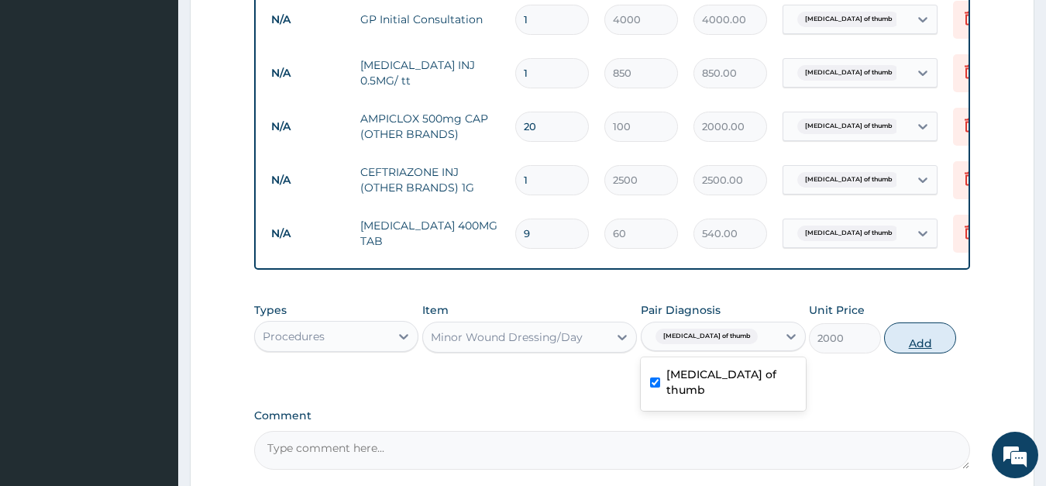
click at [916, 339] on button "Add" at bounding box center [919, 337] width 71 height 31
type input "0"
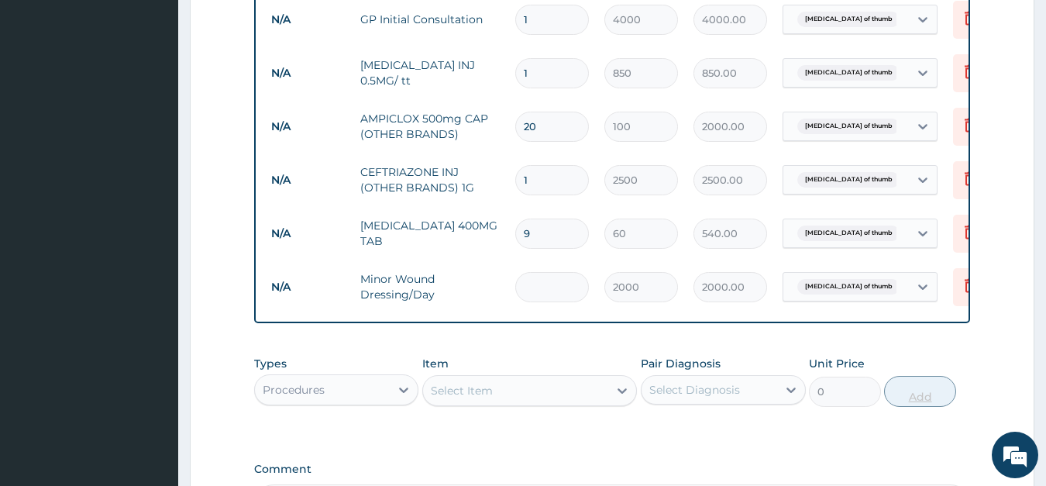
type input "0.00"
type input "3"
type input "6000.00"
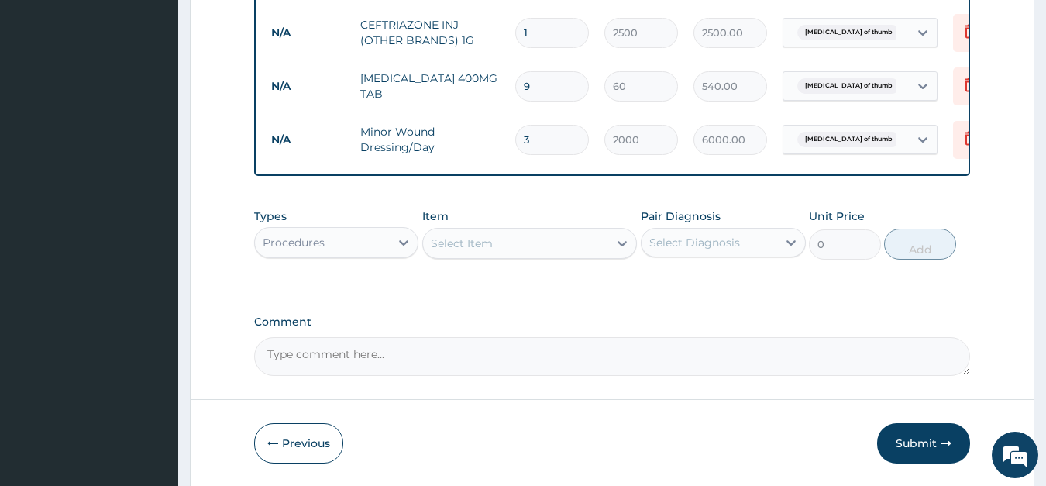
scroll to position [783, 0]
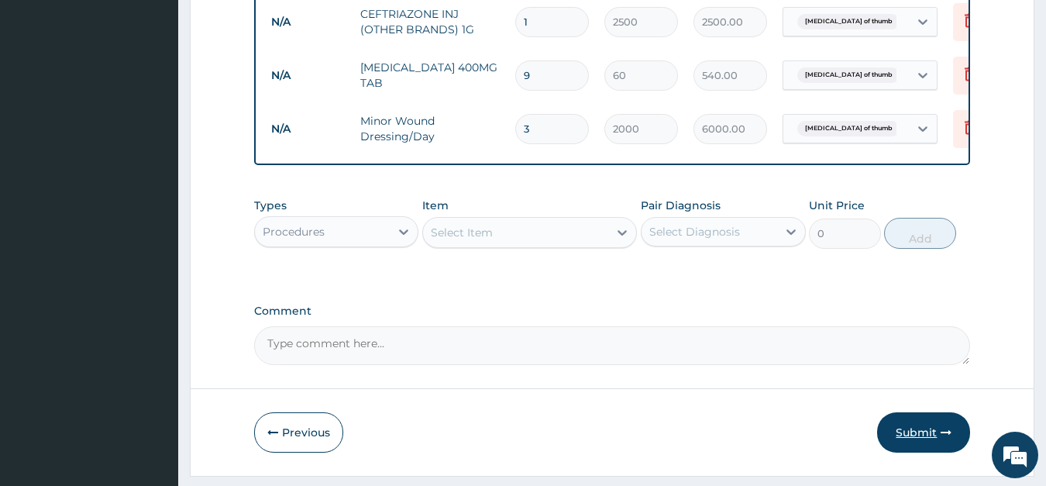
type input "3"
click at [922, 428] on button "Submit" at bounding box center [923, 432] width 93 height 40
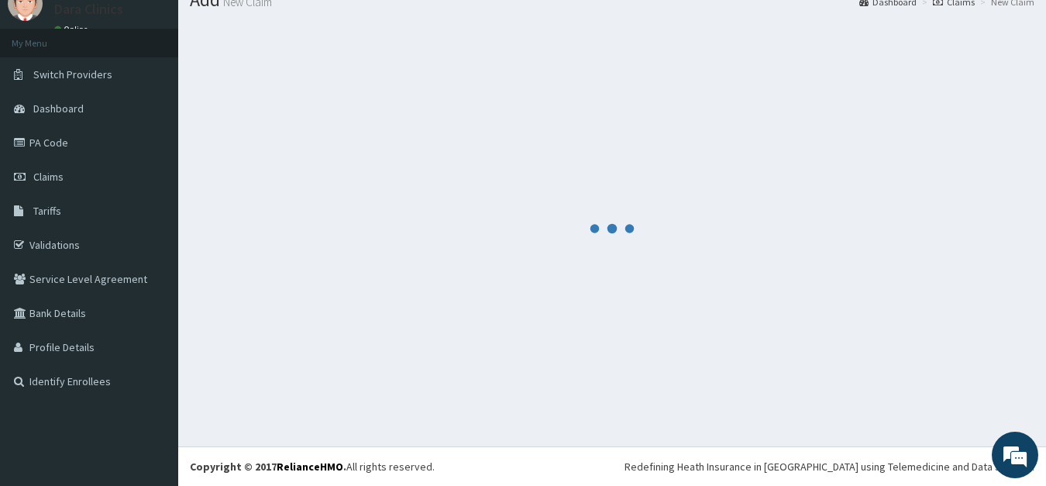
scroll to position [60, 0]
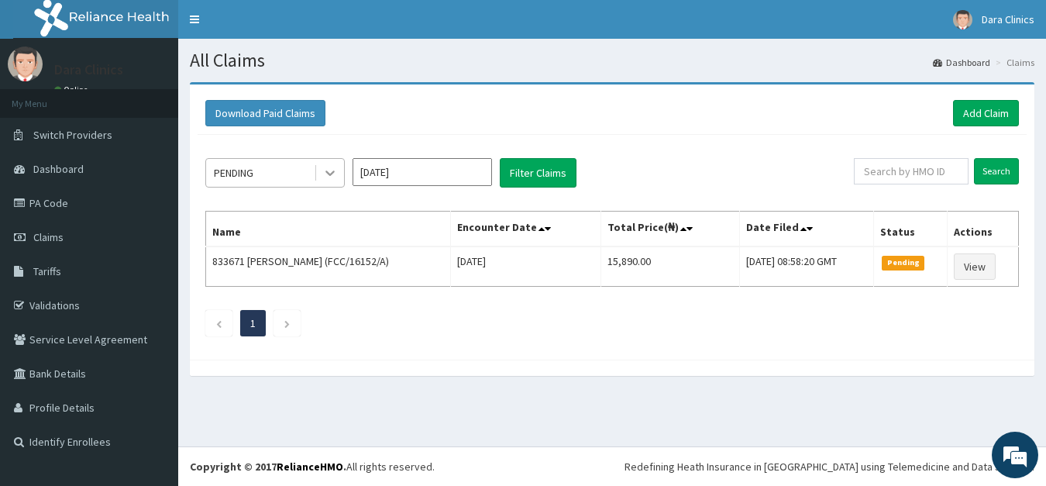
click at [331, 176] on icon at bounding box center [329, 172] width 15 height 15
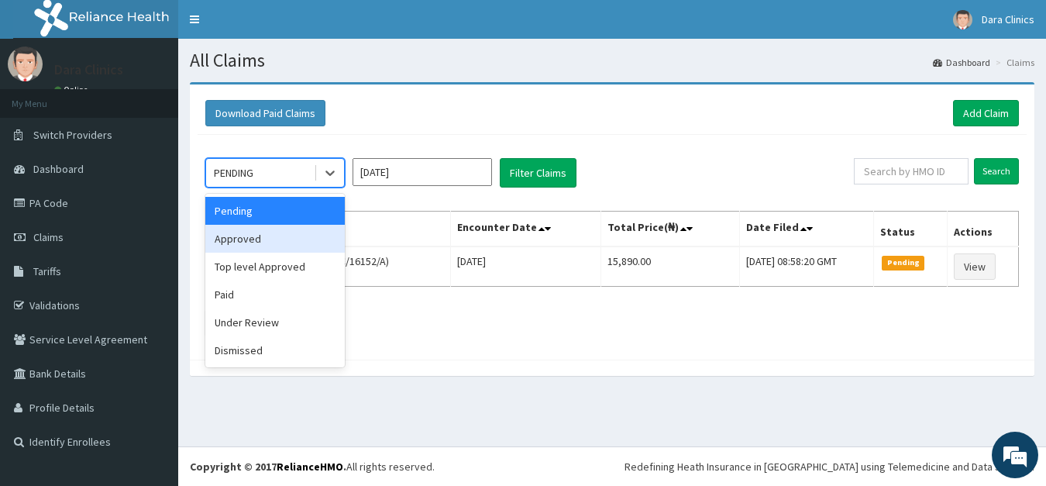
click at [277, 244] on div "Approved" at bounding box center [274, 239] width 139 height 28
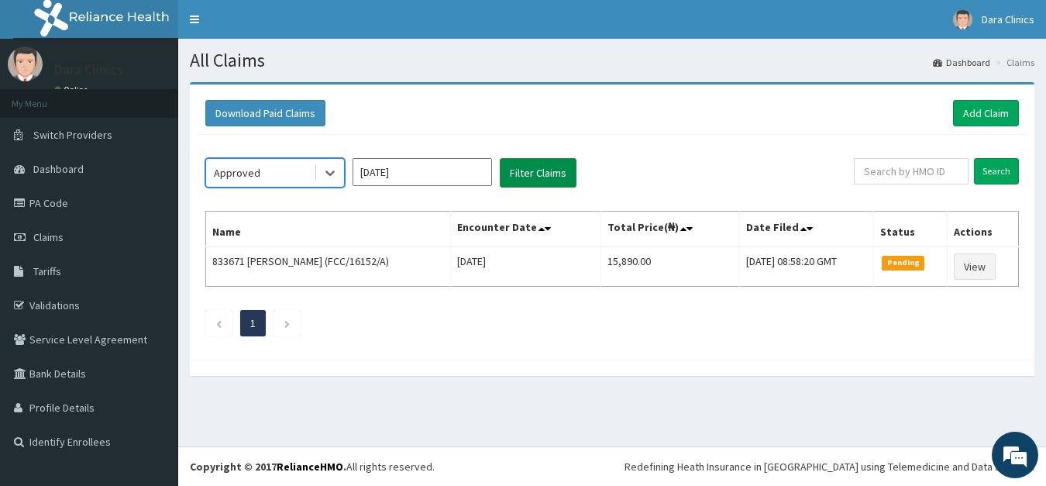
click at [529, 173] on button "Filter Claims" at bounding box center [538, 172] width 77 height 29
